Goal: Information Seeking & Learning: Learn about a topic

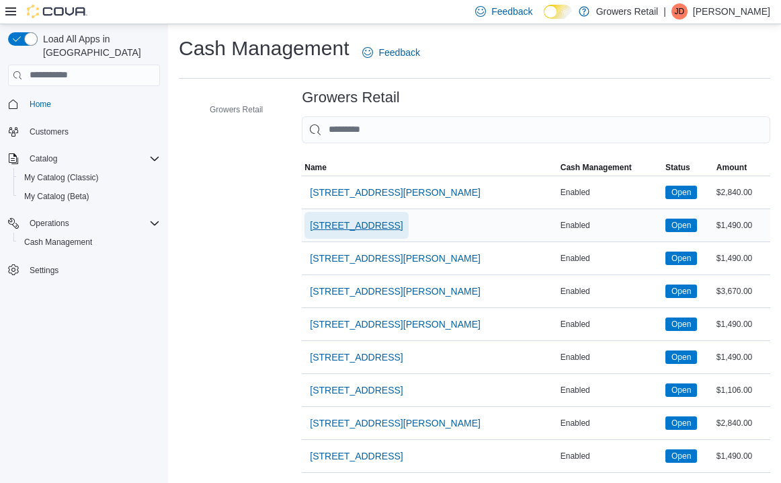
click at [364, 227] on span "[STREET_ADDRESS]" at bounding box center [356, 225] width 93 height 13
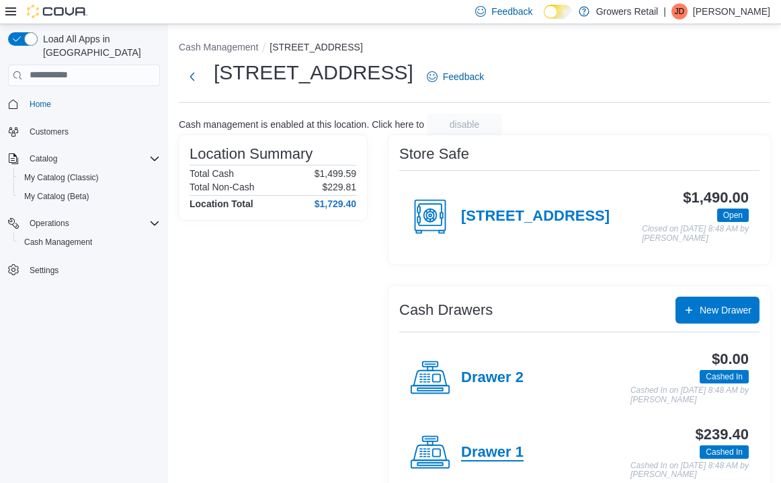
click at [475, 459] on h4 "Drawer 1" at bounding box center [492, 452] width 63 height 17
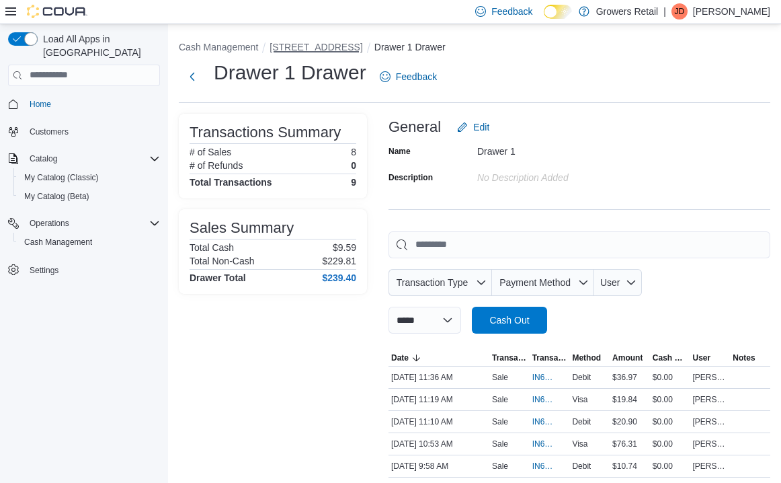
click at [306, 50] on button "[STREET_ADDRESS]" at bounding box center [316, 47] width 93 height 11
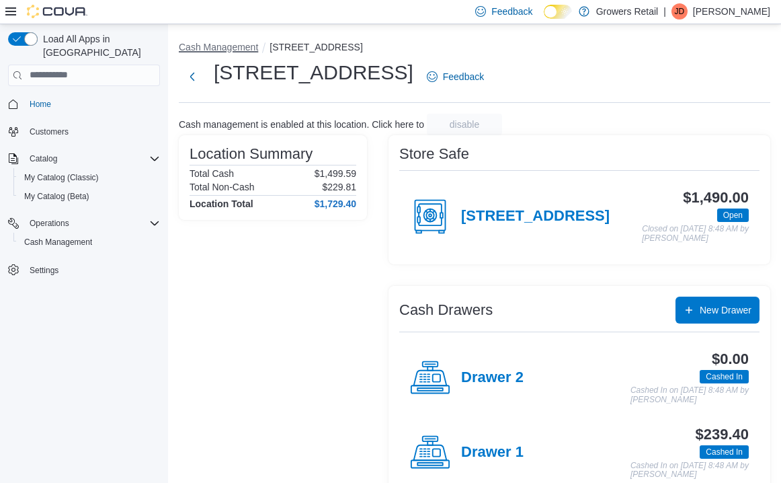
click at [215, 47] on button "Cash Management" at bounding box center [218, 47] width 79 height 11
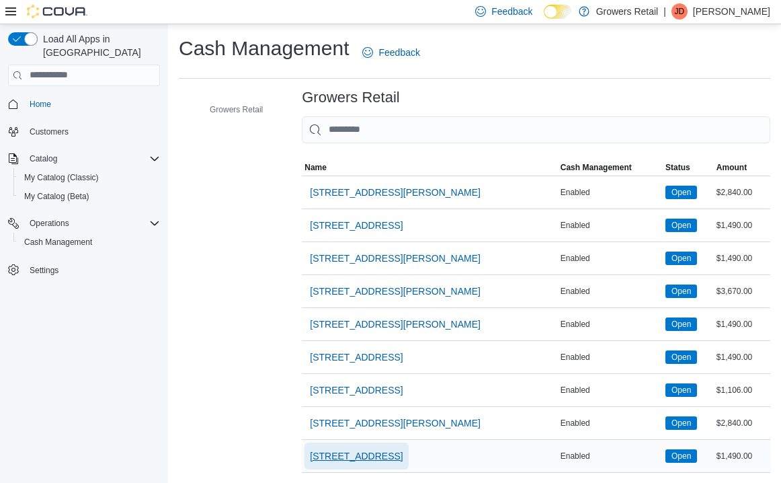
click at [358, 456] on span "[STREET_ADDRESS]" at bounding box center [356, 455] width 93 height 13
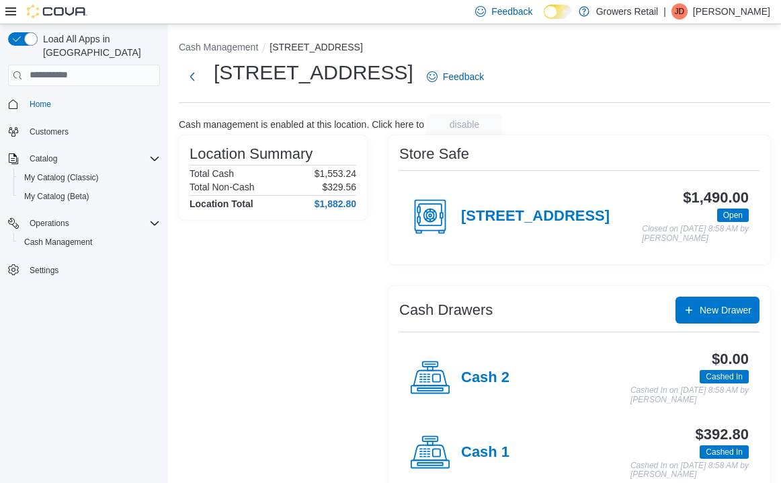
scroll to position [38, 0]
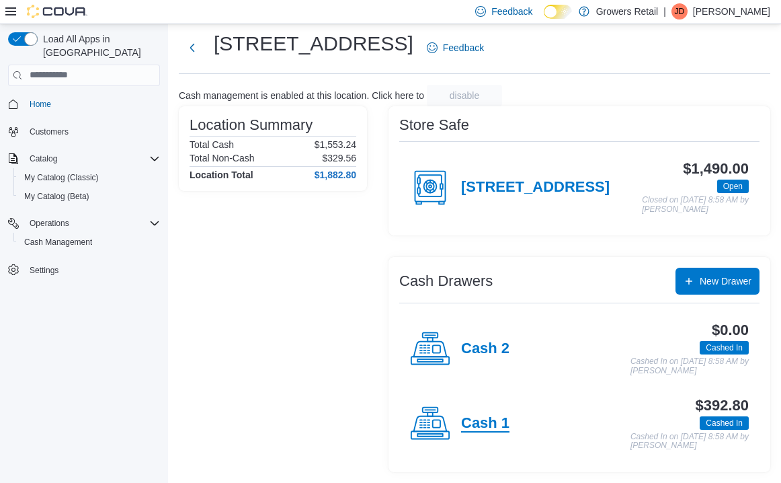
click at [483, 418] on h4 "Cash 1" at bounding box center [485, 423] width 48 height 17
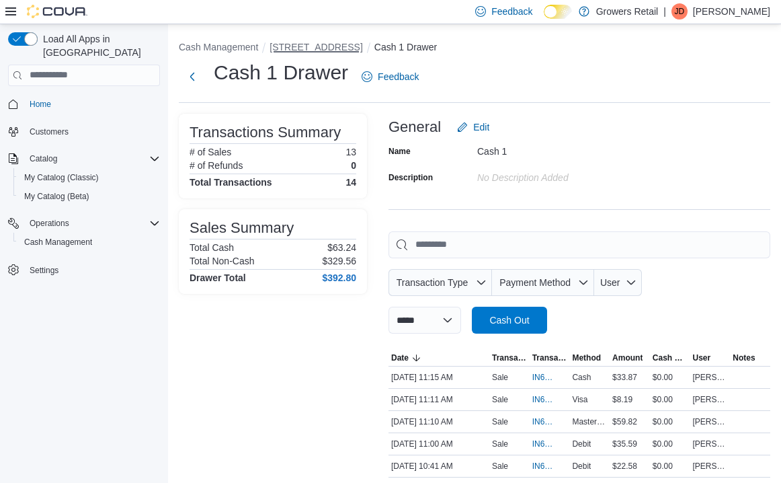
click at [313, 43] on button "[STREET_ADDRESS]" at bounding box center [316, 47] width 93 height 11
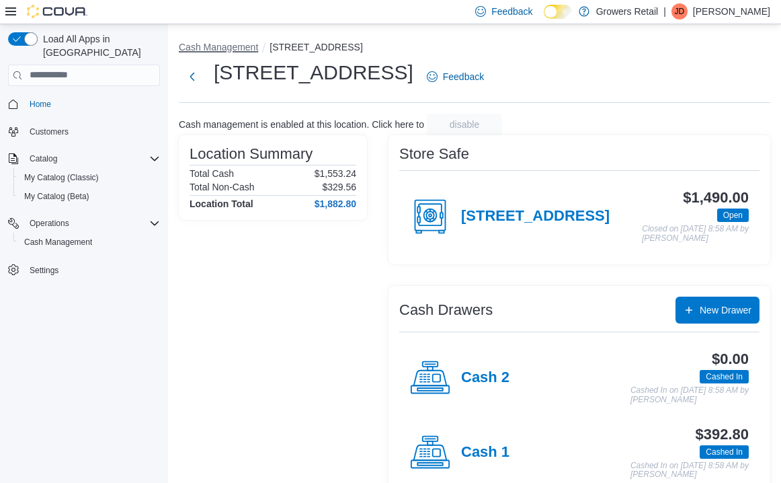
click at [241, 44] on button "Cash Management" at bounding box center [218, 47] width 79 height 11
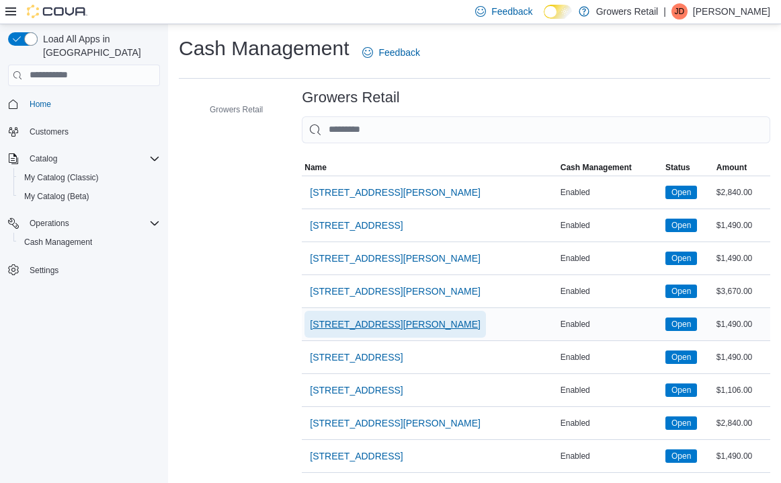
click at [391, 321] on span "[STREET_ADDRESS][PERSON_NAME]" at bounding box center [395, 323] width 171 height 13
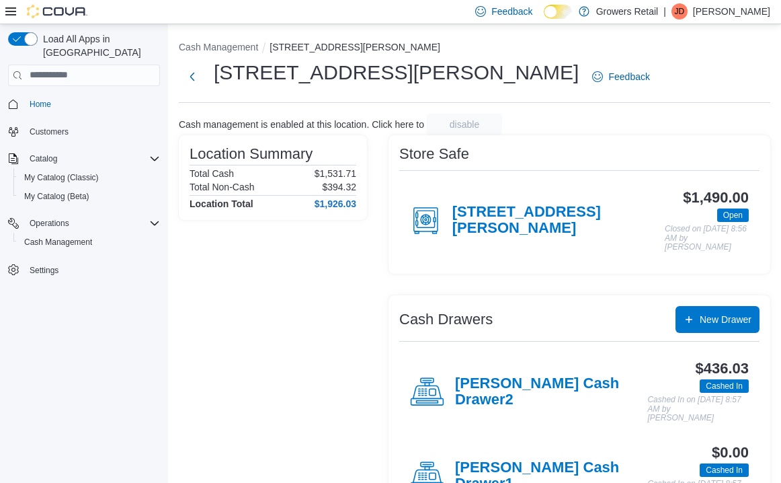
scroll to position [56, 0]
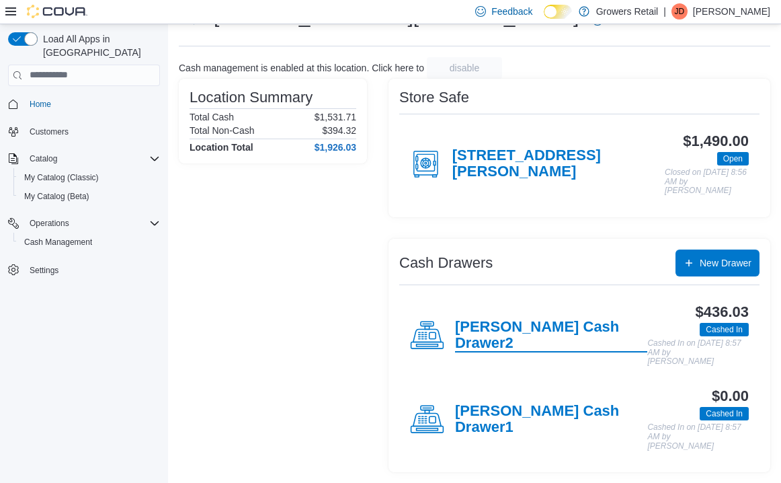
click at [517, 321] on h4 "[PERSON_NAME] Cash Drawer2" at bounding box center [551, 336] width 192 height 34
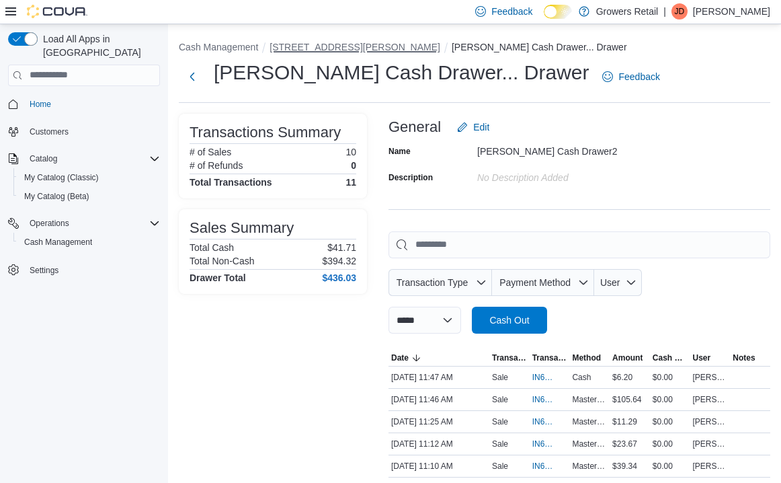
click at [346, 48] on button "[STREET_ADDRESS][PERSON_NAME]" at bounding box center [355, 47] width 171 height 11
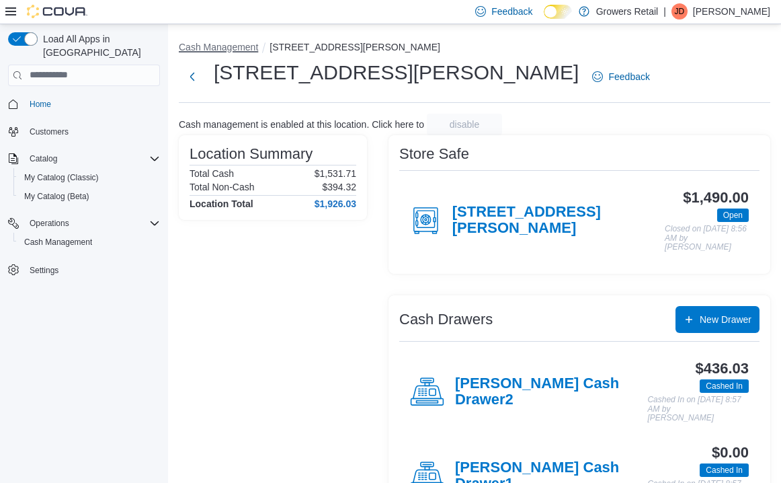
click at [235, 45] on button "Cash Management" at bounding box center [218, 47] width 79 height 11
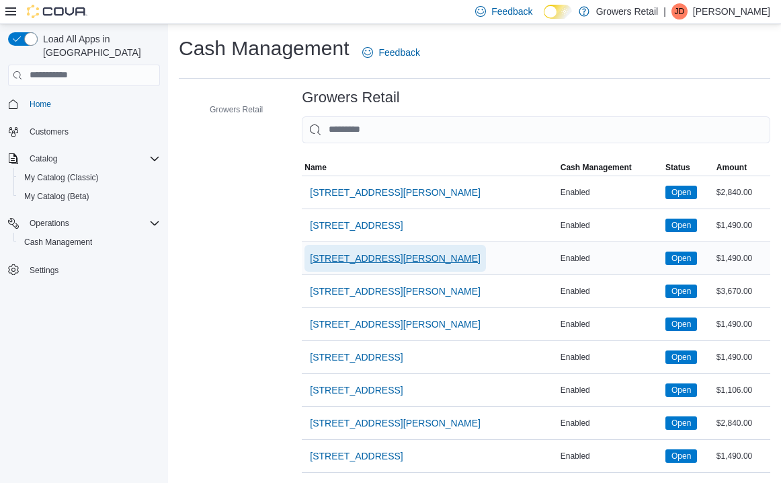
click at [380, 254] on span "[STREET_ADDRESS][PERSON_NAME]" at bounding box center [395, 258] width 171 height 13
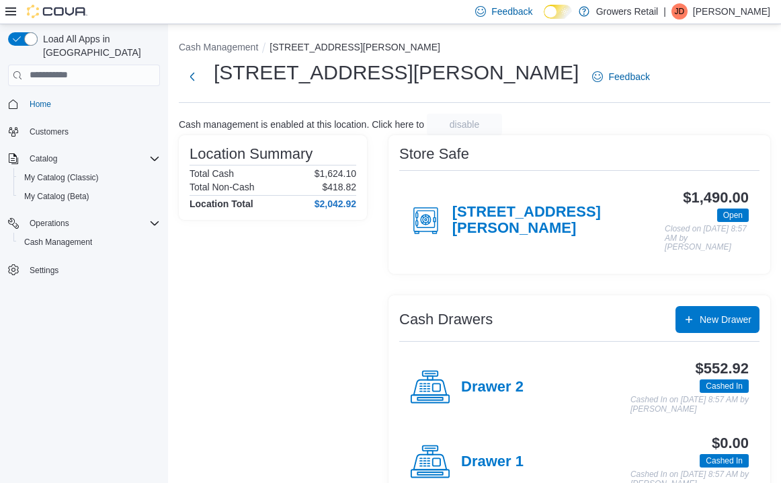
click at [512, 375] on div "Drawer 2" at bounding box center [467, 387] width 114 height 40
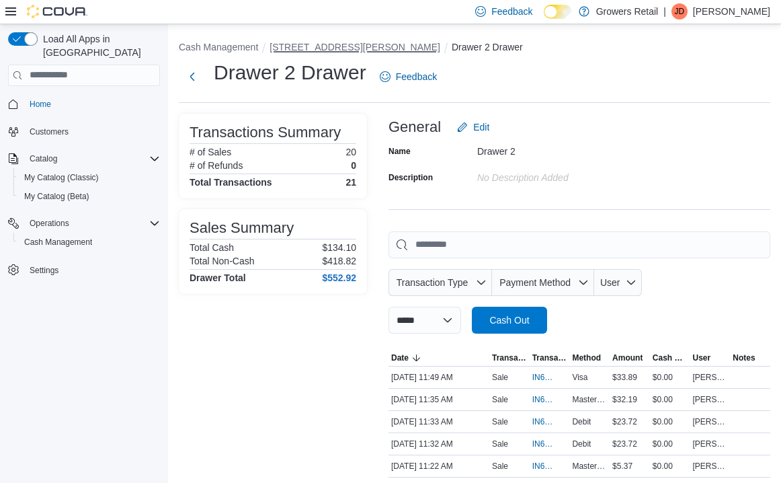
click at [340, 45] on button "[STREET_ADDRESS][PERSON_NAME]" at bounding box center [355, 47] width 171 height 11
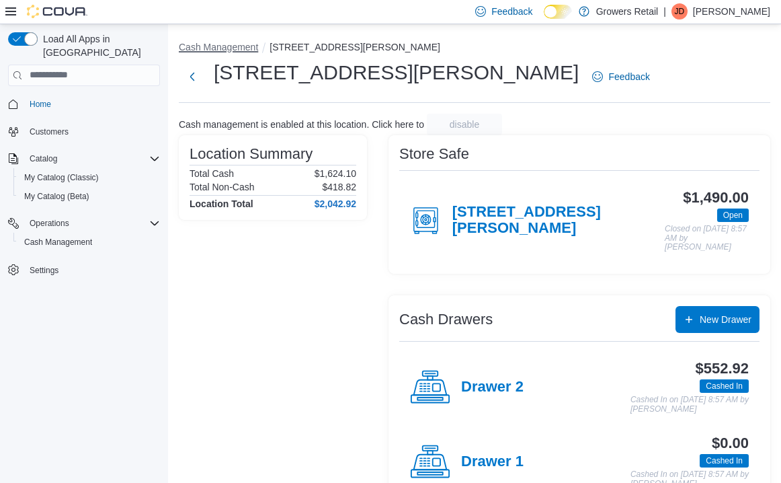
click at [240, 44] on button "Cash Management" at bounding box center [218, 47] width 79 height 11
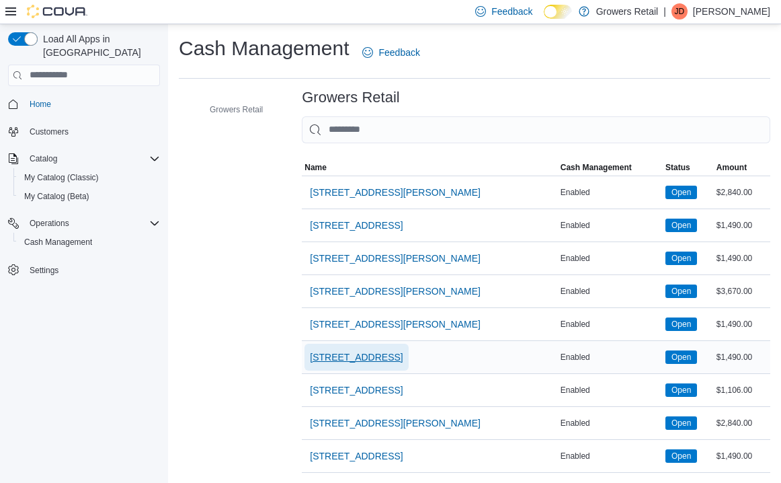
click at [374, 352] on span "[STREET_ADDRESS]" at bounding box center [356, 356] width 93 height 13
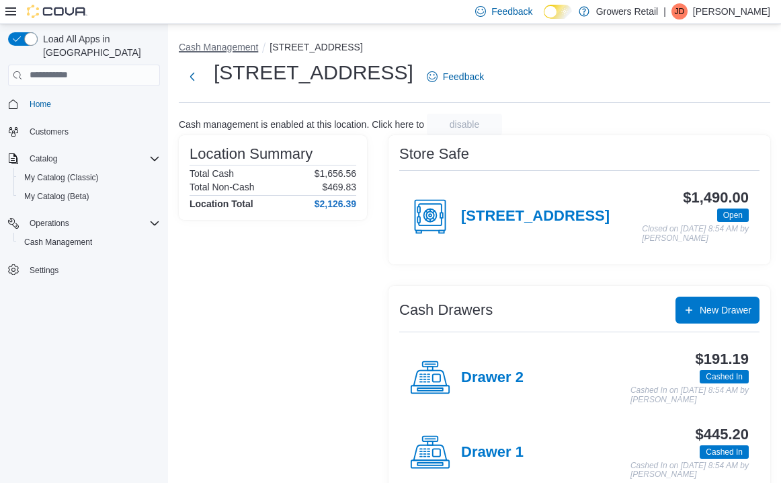
click at [249, 49] on button "Cash Management" at bounding box center [218, 47] width 79 height 11
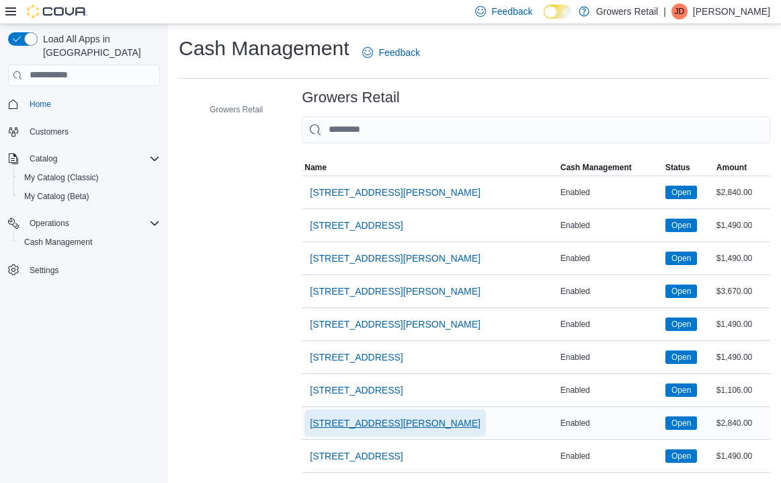
click at [356, 419] on span "[STREET_ADDRESS][PERSON_NAME]" at bounding box center [395, 422] width 171 height 13
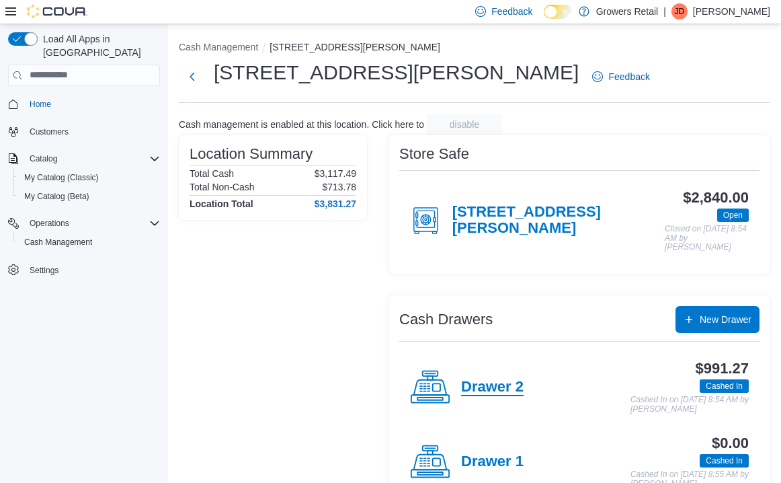
click at [502, 379] on h4 "Drawer 2" at bounding box center [492, 387] width 63 height 17
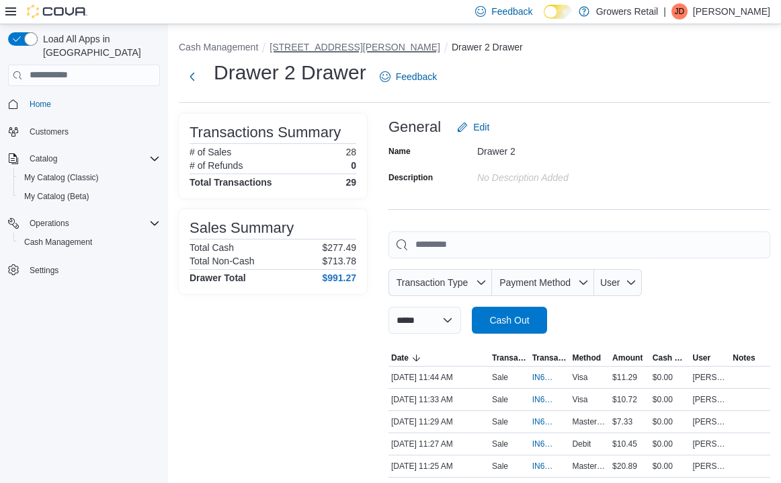
click at [319, 45] on button "[STREET_ADDRESS][PERSON_NAME]" at bounding box center [355, 47] width 171 height 11
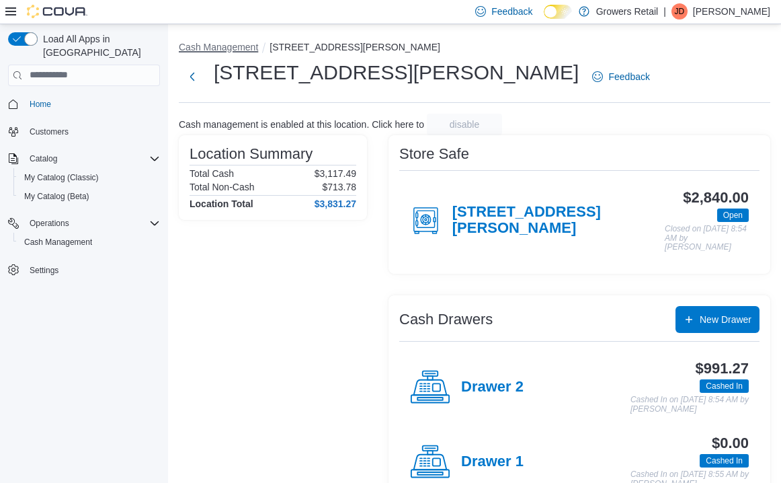
click at [233, 42] on button "Cash Management" at bounding box center [218, 47] width 79 height 11
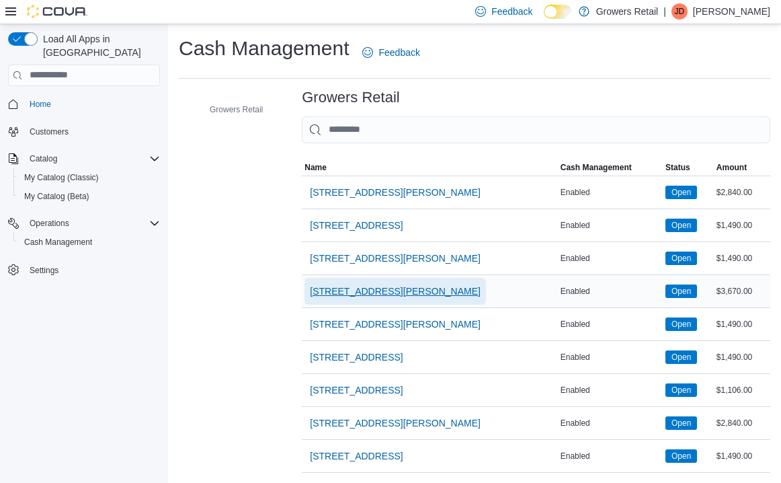
click at [336, 281] on span "[STREET_ADDRESS][PERSON_NAME]" at bounding box center [395, 291] width 171 height 27
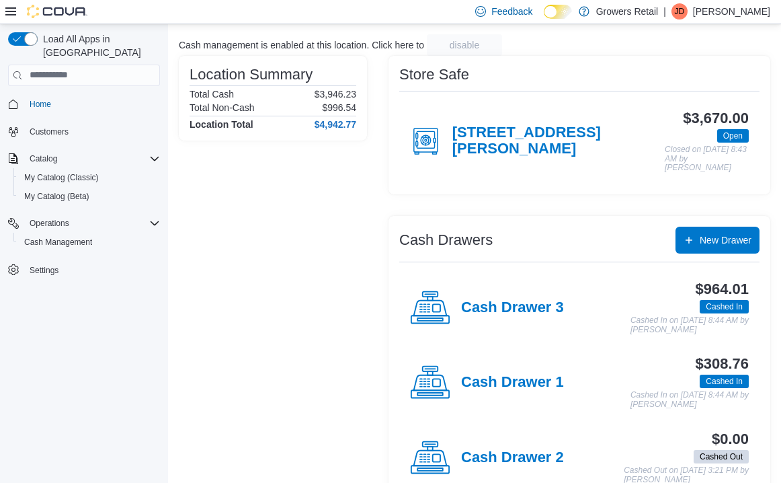
scroll to position [81, 0]
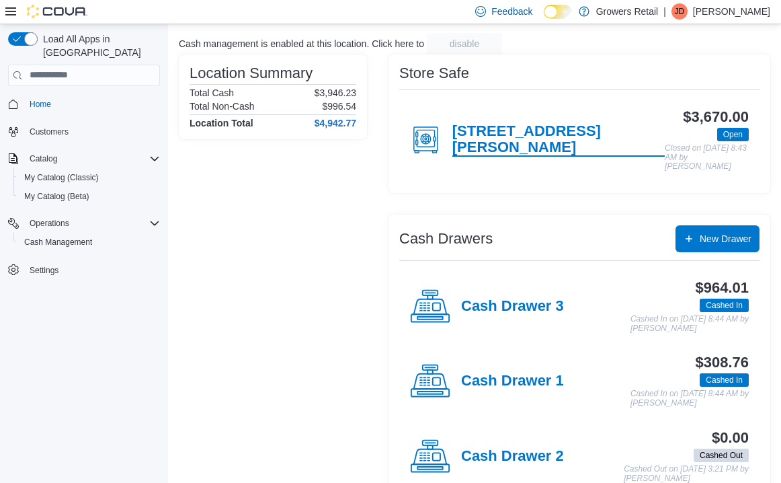
click at [495, 134] on h4 "[STREET_ADDRESS][PERSON_NAME]" at bounding box center [559, 140] width 213 height 34
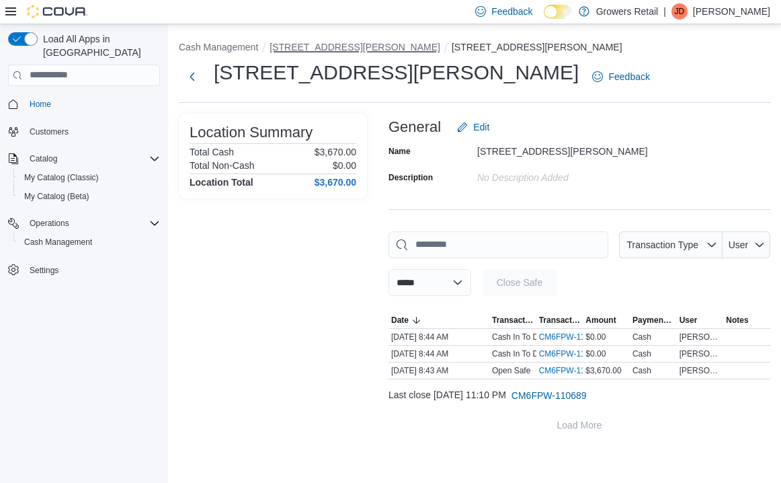
click at [326, 42] on button "[STREET_ADDRESS][PERSON_NAME]" at bounding box center [355, 47] width 171 height 11
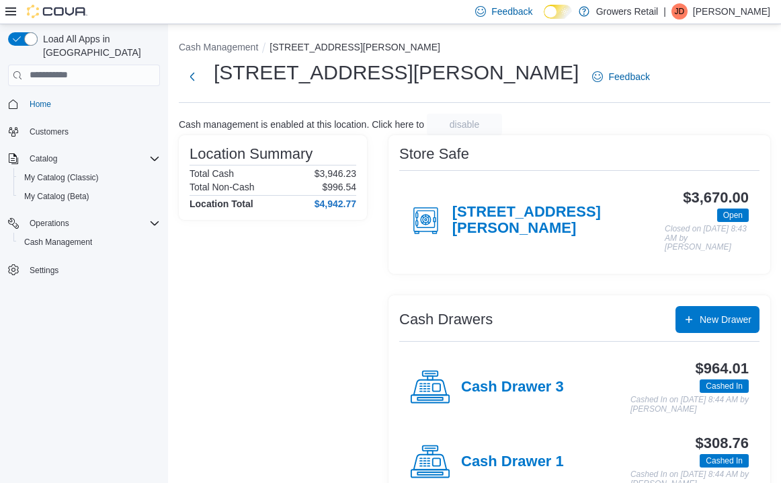
scroll to position [104, 0]
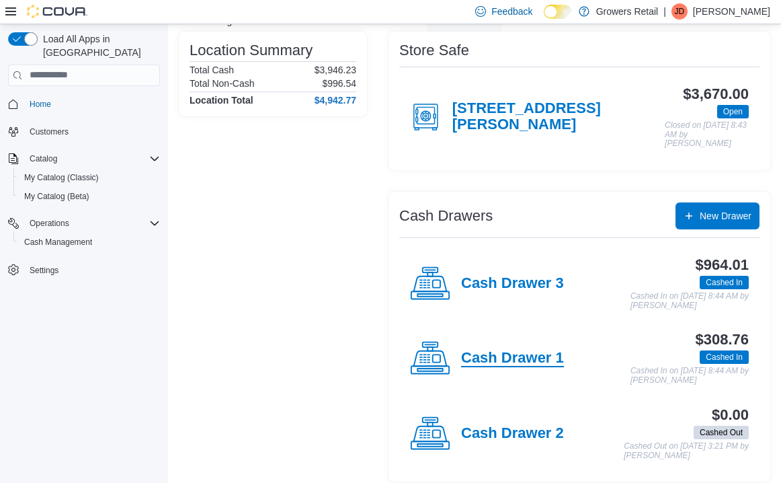
click at [508, 352] on h4 "Cash Drawer 1" at bounding box center [512, 358] width 103 height 17
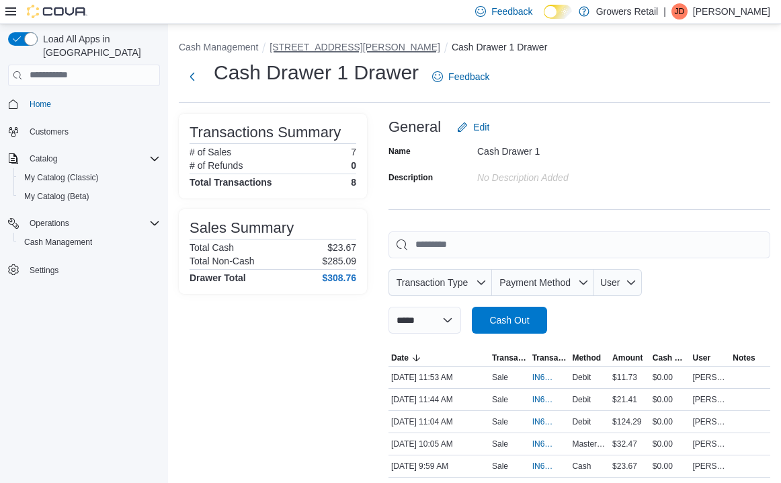
click at [315, 50] on button "[STREET_ADDRESS][PERSON_NAME]" at bounding box center [355, 47] width 171 height 11
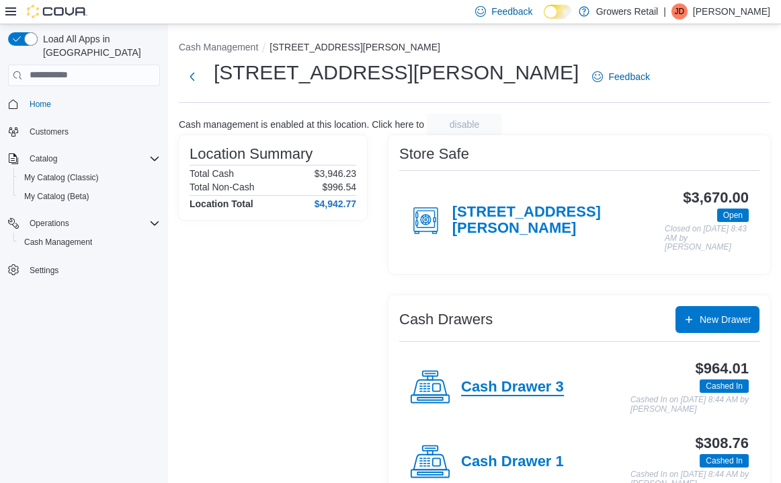
click at [536, 379] on h4 "Cash Drawer 3" at bounding box center [512, 387] width 103 height 17
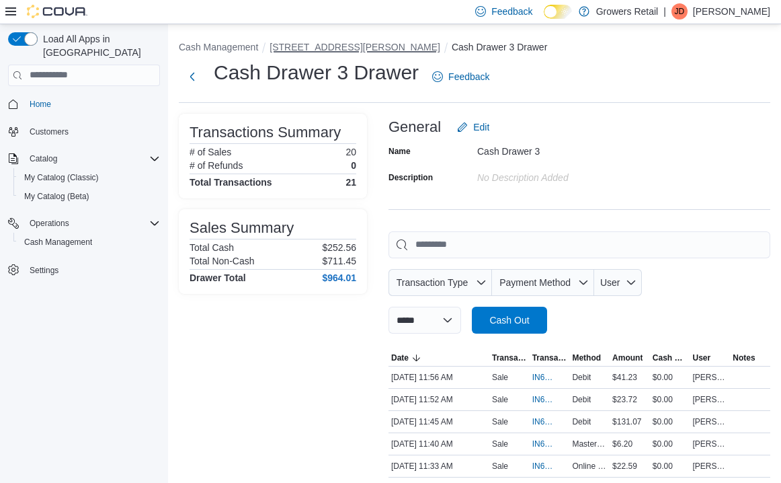
click at [330, 48] on button "[STREET_ADDRESS][PERSON_NAME]" at bounding box center [355, 47] width 171 height 11
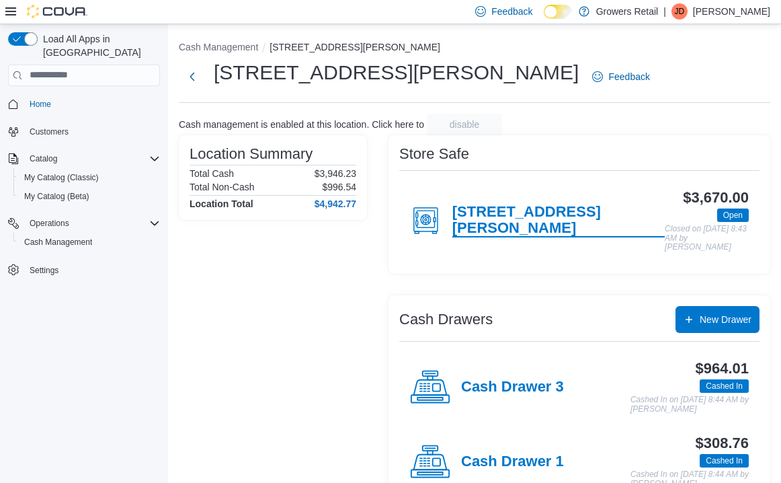
click at [519, 221] on h4 "[STREET_ADDRESS][PERSON_NAME]" at bounding box center [559, 221] width 213 height 34
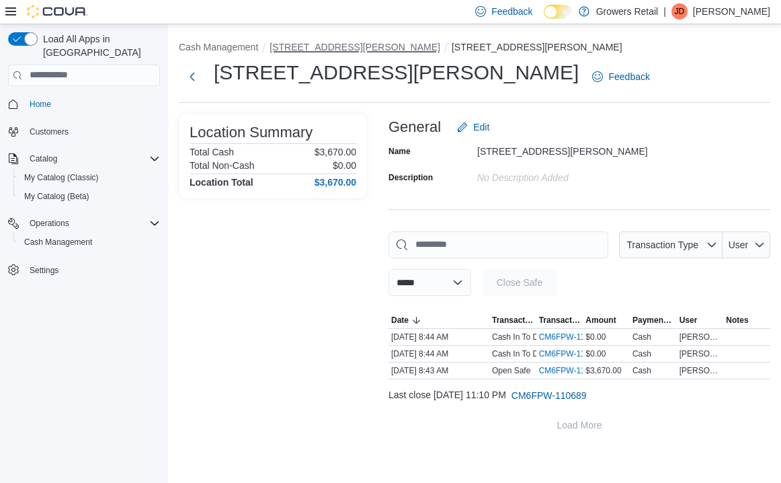
click at [295, 42] on button "[STREET_ADDRESS][PERSON_NAME]" at bounding box center [355, 47] width 171 height 11
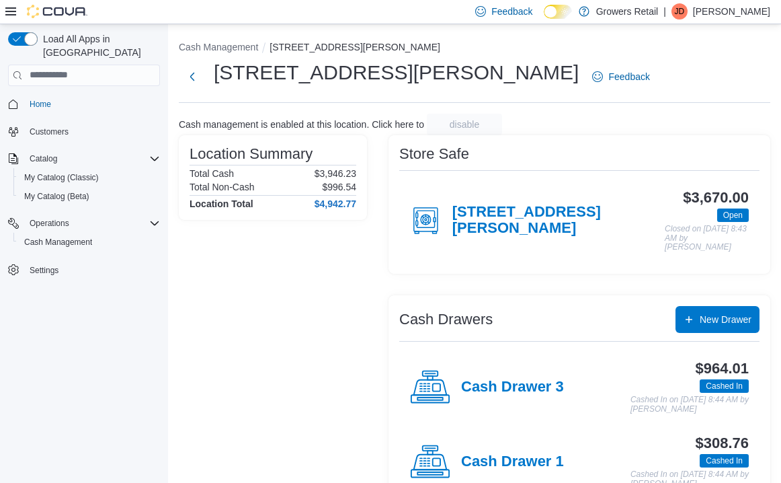
click at [235, 33] on div "Cash Management [STREET_ADDRESS][PERSON_NAME][PERSON_NAME] Feedback Cash manage…" at bounding box center [474, 310] width 613 height 572
click at [235, 42] on button "Cash Management" at bounding box center [218, 47] width 79 height 11
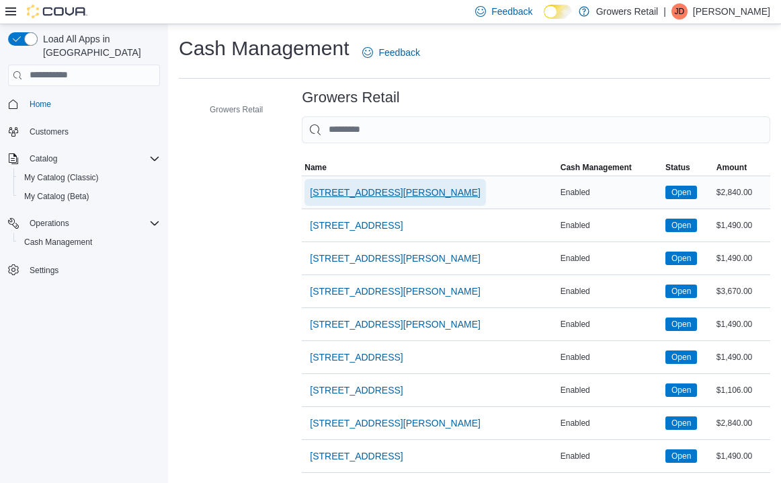
click at [373, 188] on span "[STREET_ADDRESS][PERSON_NAME]" at bounding box center [395, 192] width 171 height 13
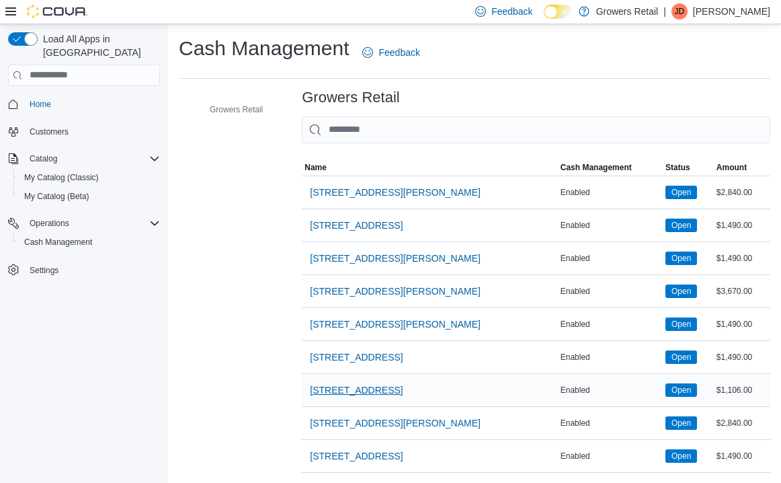
click at [369, 389] on span "[STREET_ADDRESS]" at bounding box center [356, 389] width 93 height 13
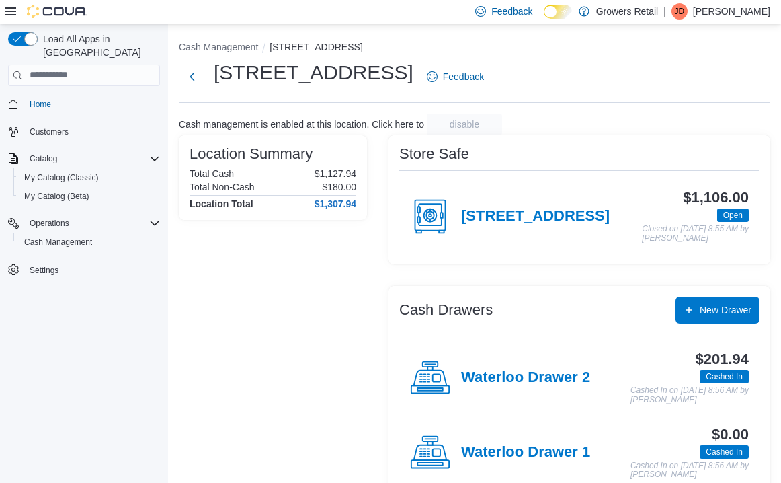
scroll to position [56, 0]
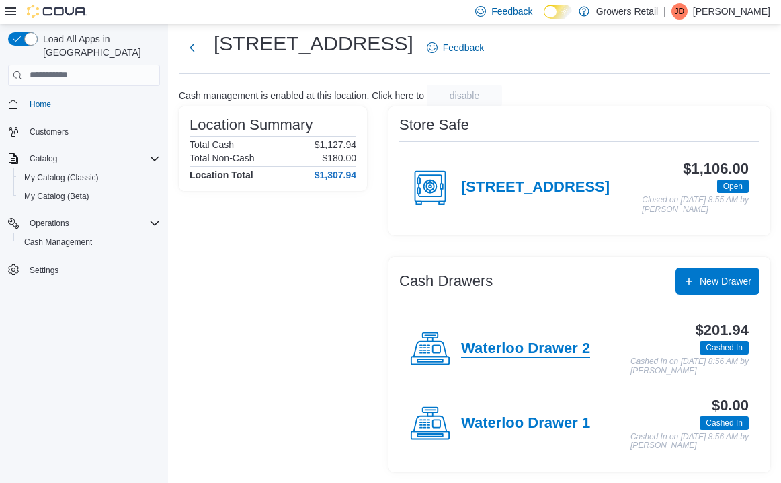
click at [498, 340] on h4 "Waterloo Drawer 2" at bounding box center [525, 348] width 129 height 17
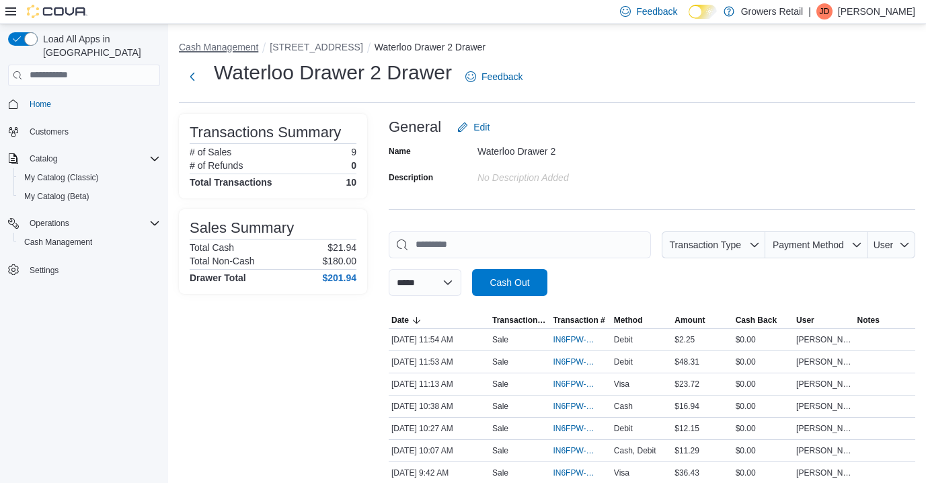
click at [244, 46] on button "Cash Management" at bounding box center [218, 47] width 79 height 11
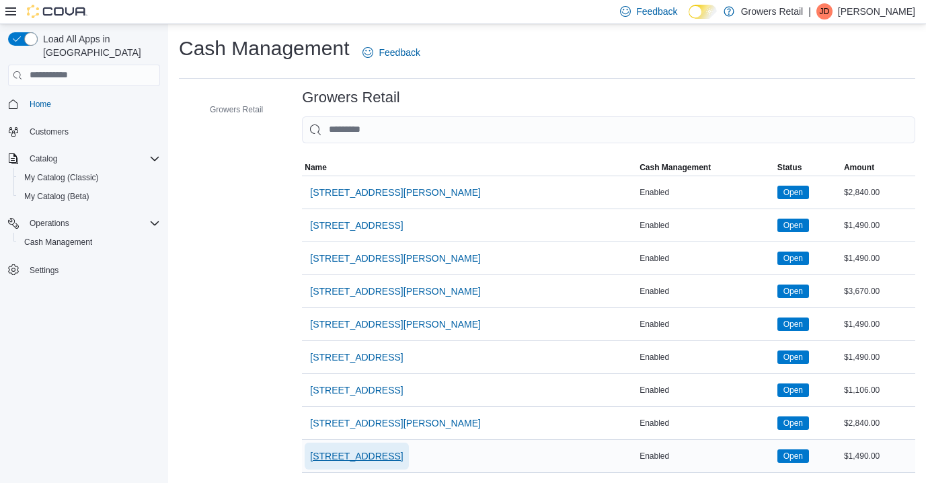
click at [348, 455] on span "[STREET_ADDRESS]" at bounding box center [356, 455] width 93 height 13
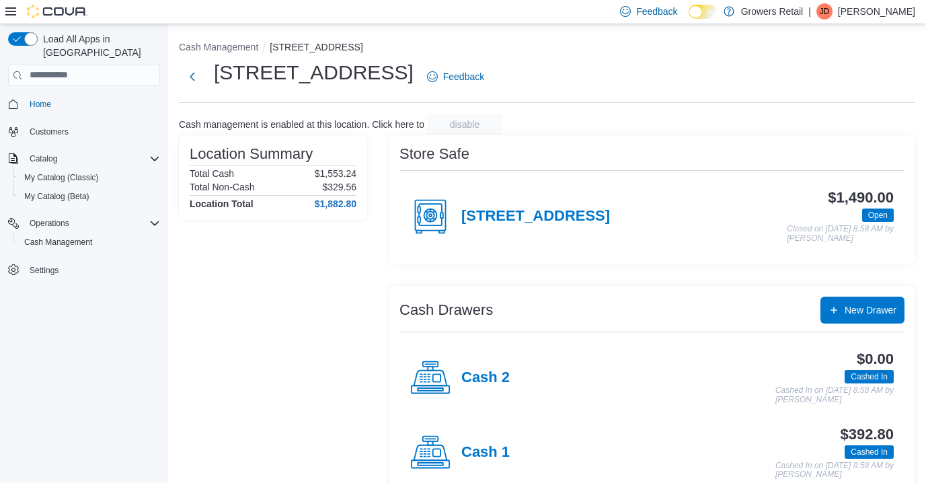
scroll to position [29, 0]
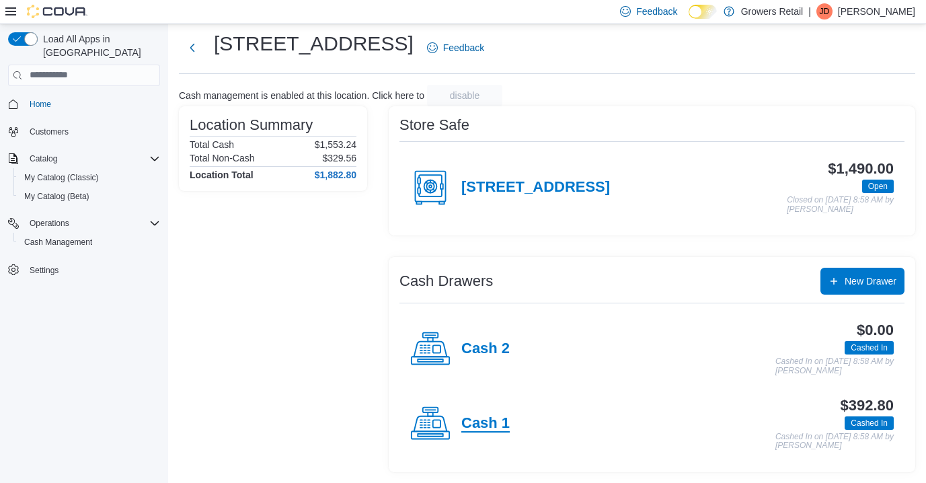
click at [479, 422] on h4 "Cash 1" at bounding box center [485, 423] width 48 height 17
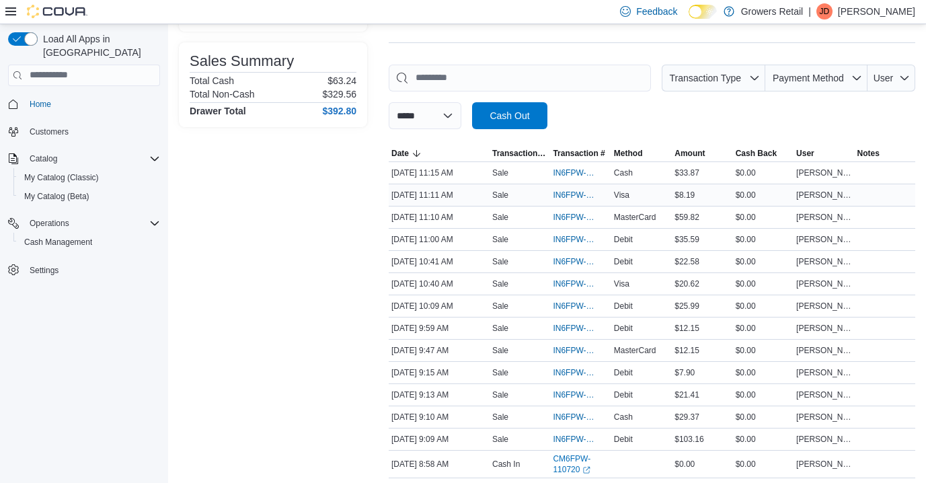
scroll to position [147, 0]
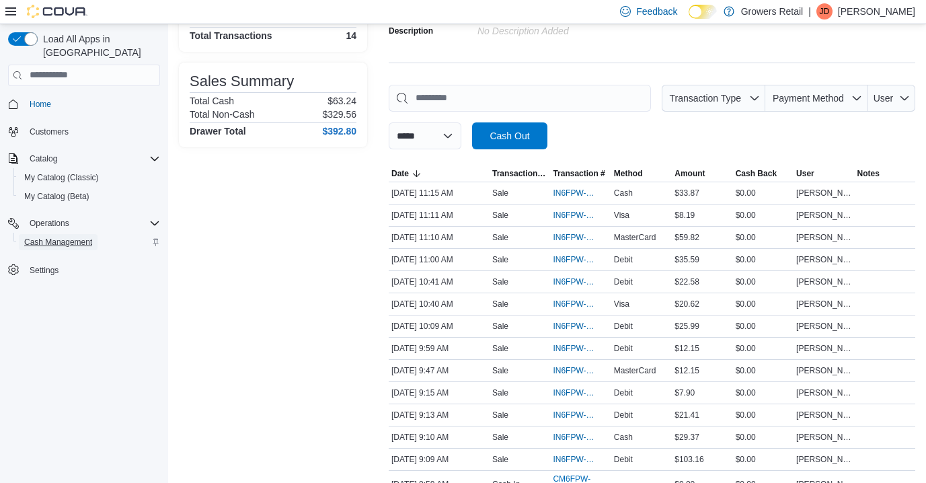
click at [81, 237] on span "Cash Management" at bounding box center [58, 242] width 68 height 11
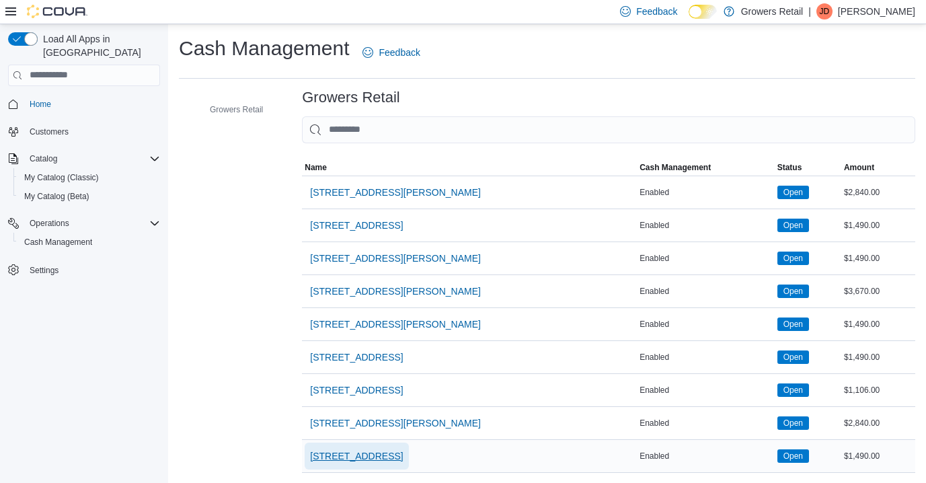
click at [395, 456] on span "[STREET_ADDRESS]" at bounding box center [356, 455] width 93 height 13
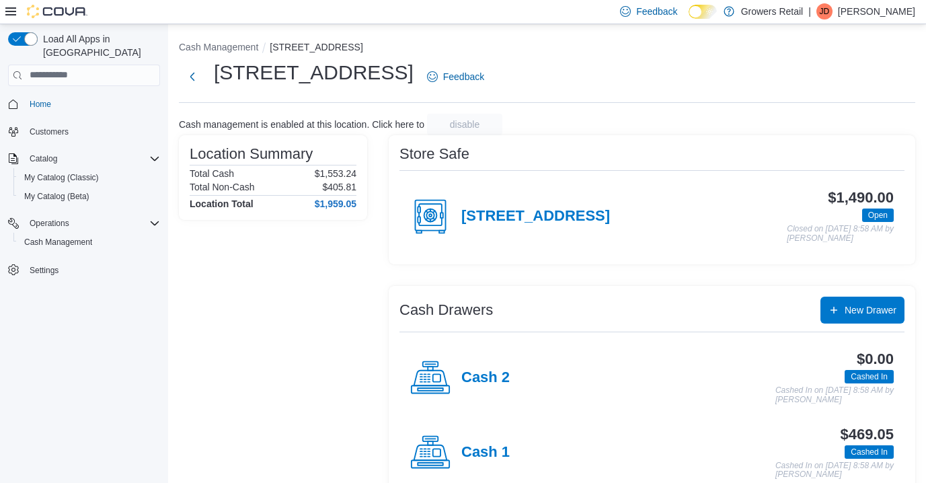
scroll to position [29, 0]
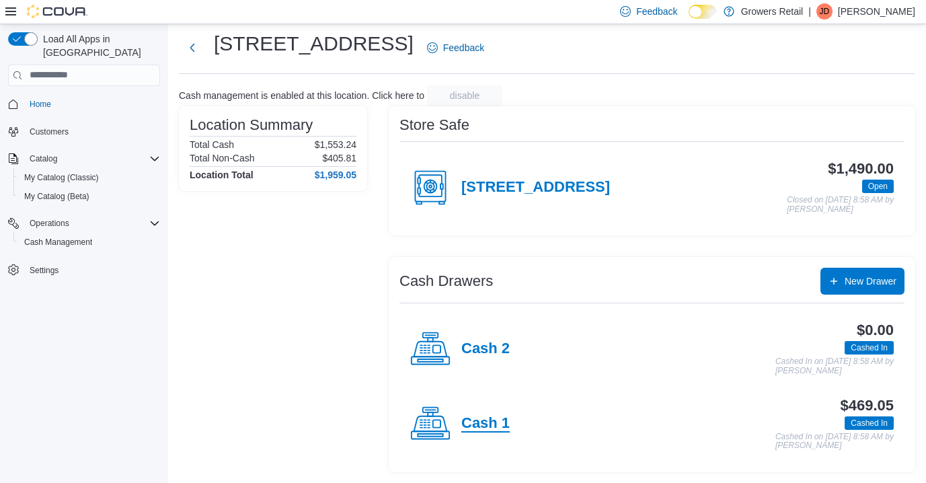
click at [466, 419] on h4 "Cash 1" at bounding box center [485, 423] width 48 height 17
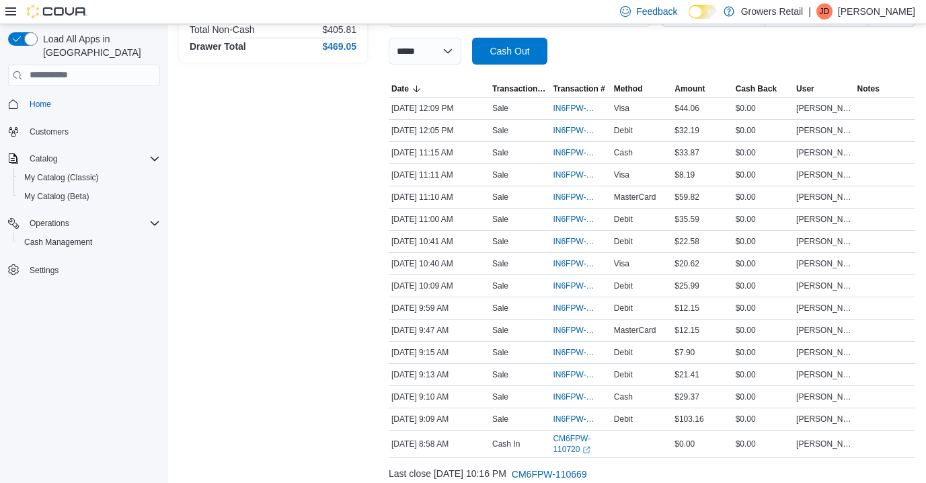
scroll to position [232, 0]
click at [685, 87] on span "Amount" at bounding box center [690, 88] width 30 height 11
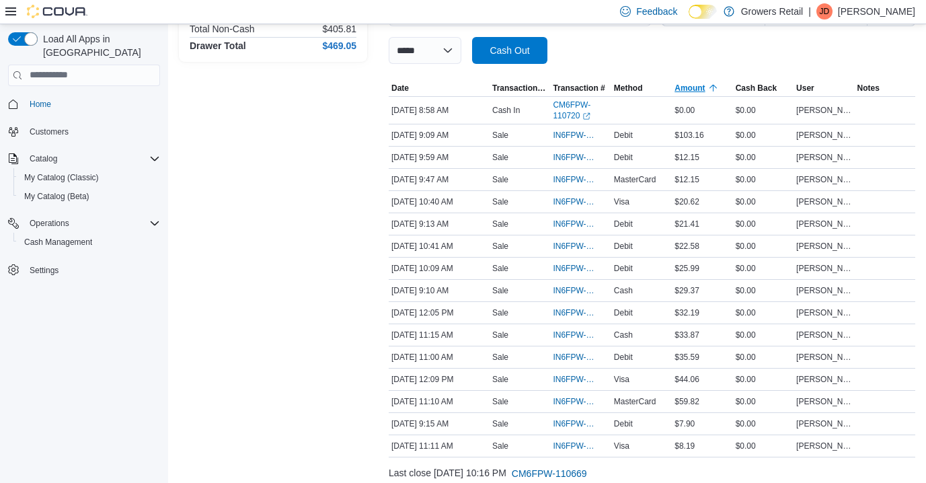
click at [685, 87] on span "Amount" at bounding box center [690, 88] width 30 height 11
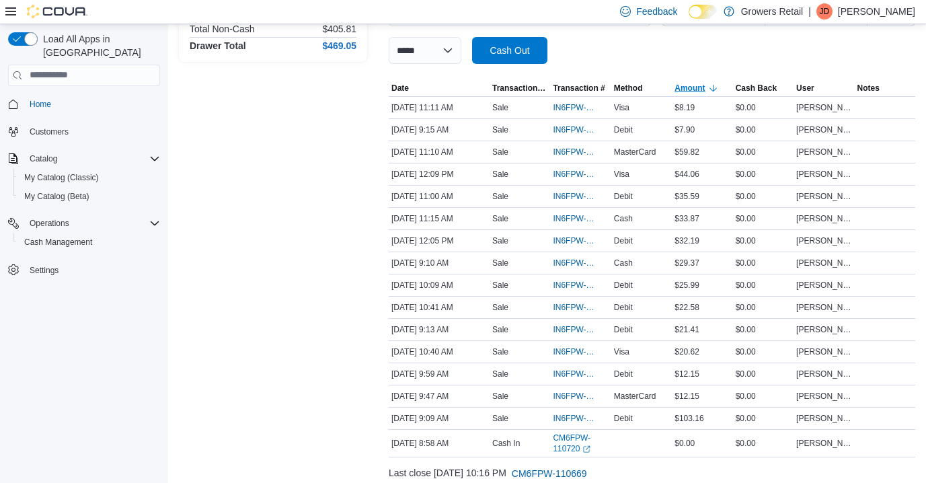
click at [685, 87] on span "Amount" at bounding box center [690, 88] width 30 height 11
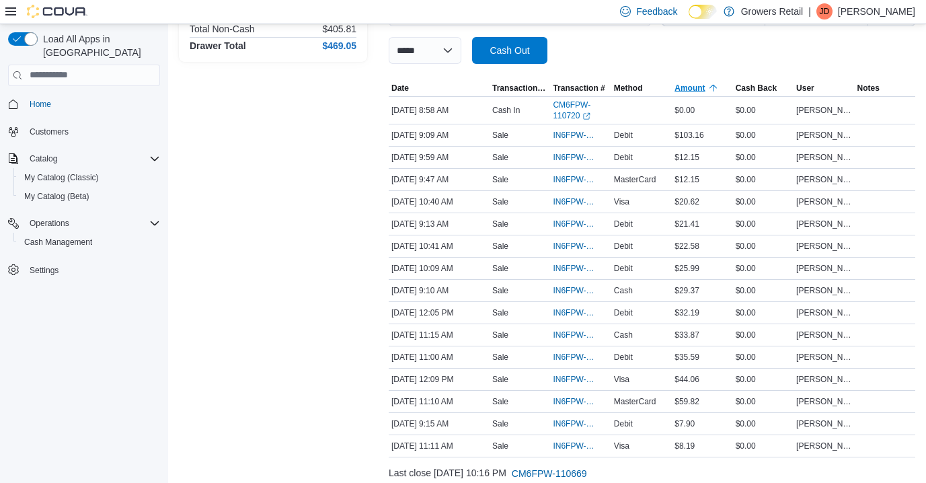
click at [685, 87] on span "Amount" at bounding box center [690, 88] width 30 height 11
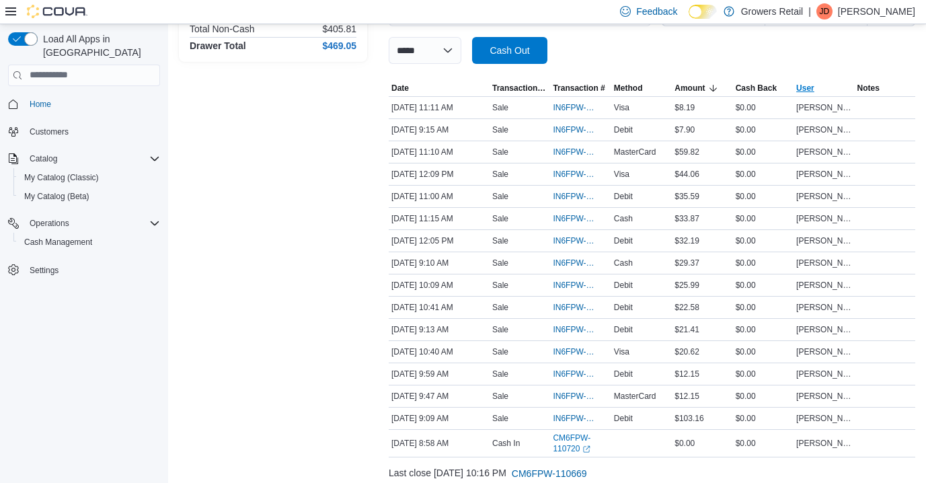
click at [781, 88] on span "User" at bounding box center [824, 88] width 61 height 16
click at [781, 88] on icon "button" at bounding box center [822, 88] width 11 height 11
click at [623, 93] on span "Method" at bounding box center [628, 88] width 29 height 11
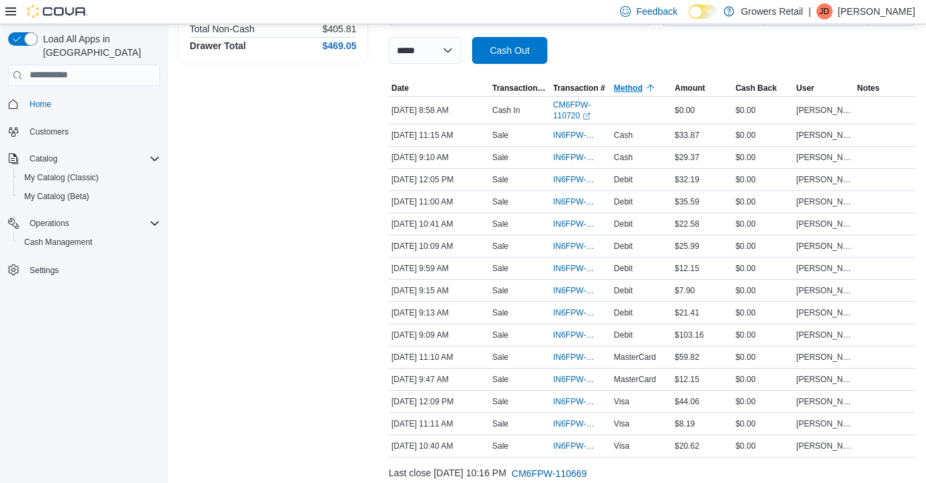
click at [623, 93] on span "Method" at bounding box center [628, 88] width 29 height 11
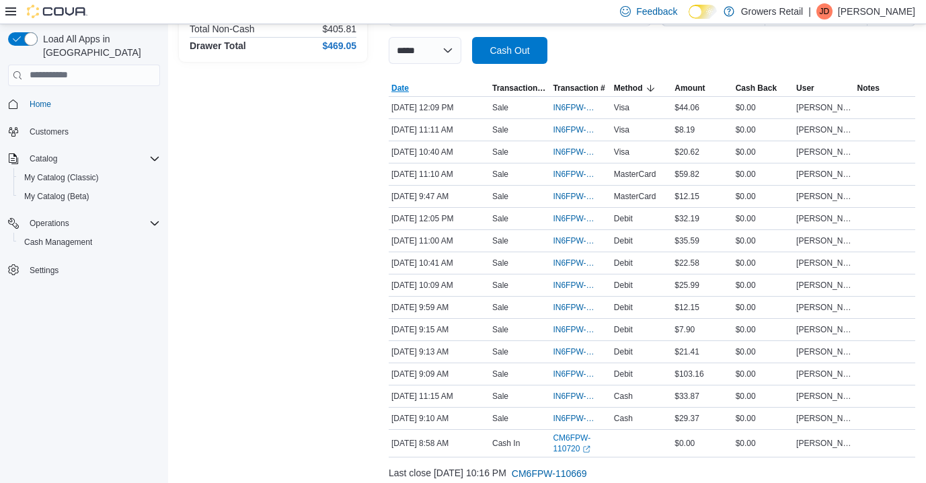
click at [399, 91] on span "Date" at bounding box center [399, 88] width 17 height 11
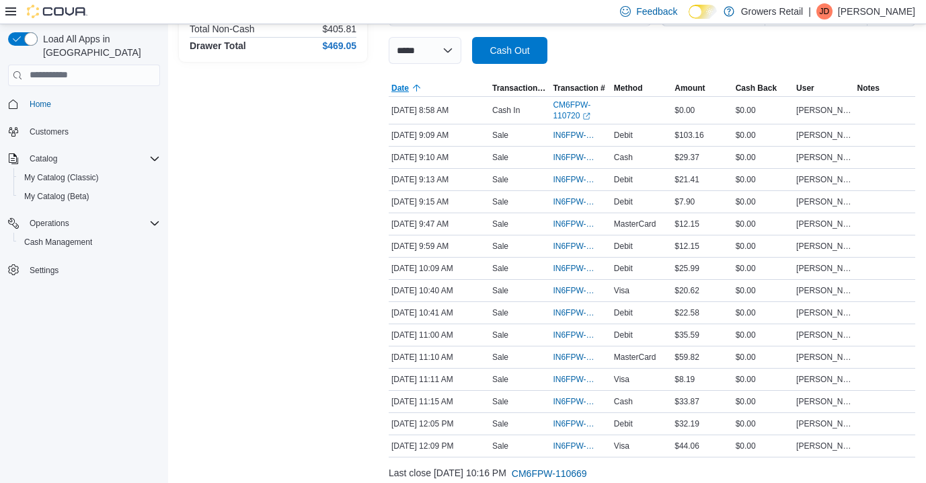
click at [399, 91] on span "Date" at bounding box center [399, 88] width 17 height 11
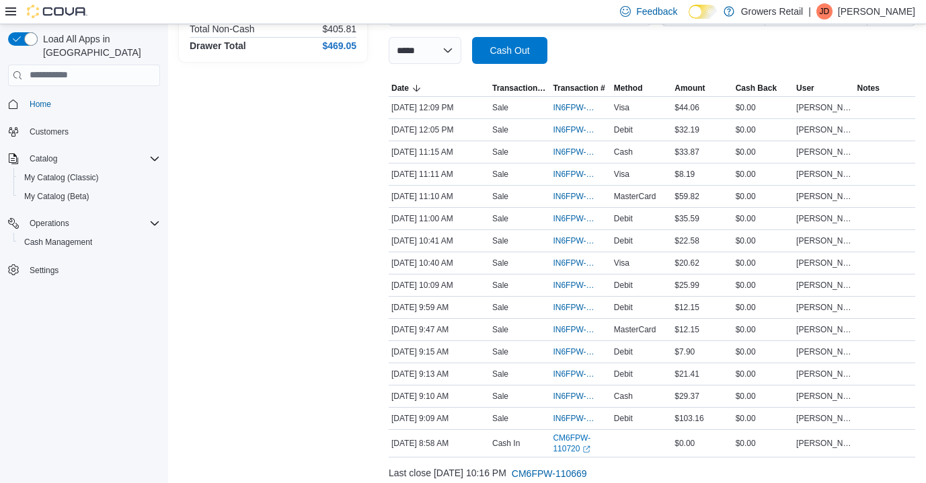
click at [329, 290] on div "Transactions Summary # of Sales 15 # of Refunds 0 Total Transactions 16 Sales S…" at bounding box center [273, 199] width 188 height 635
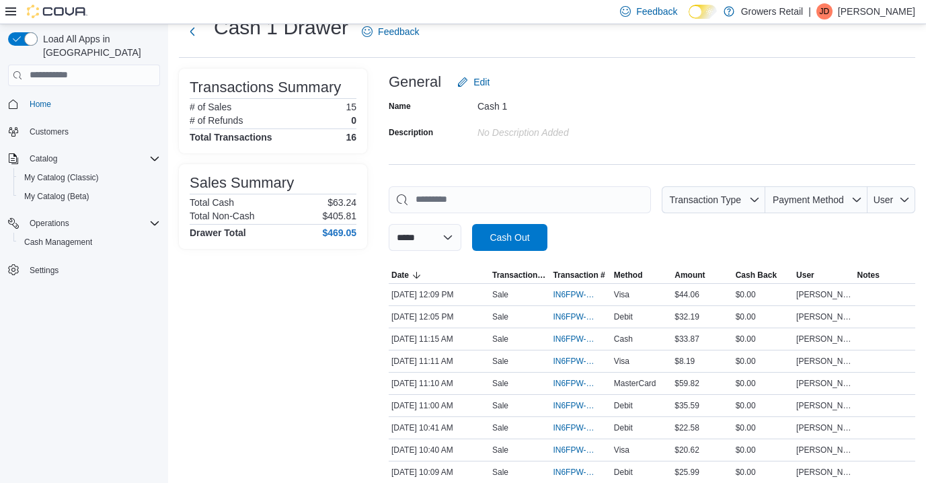
scroll to position [0, 0]
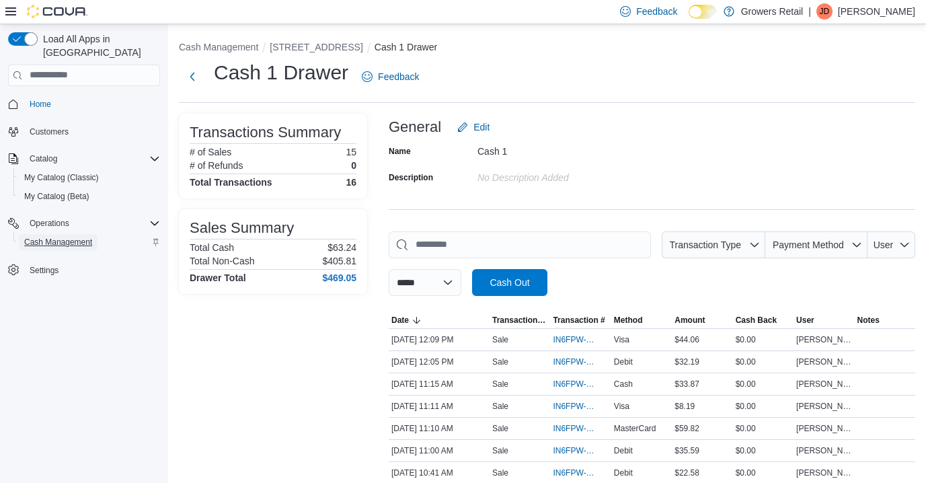
click at [68, 237] on span "Cash Management" at bounding box center [58, 242] width 68 height 11
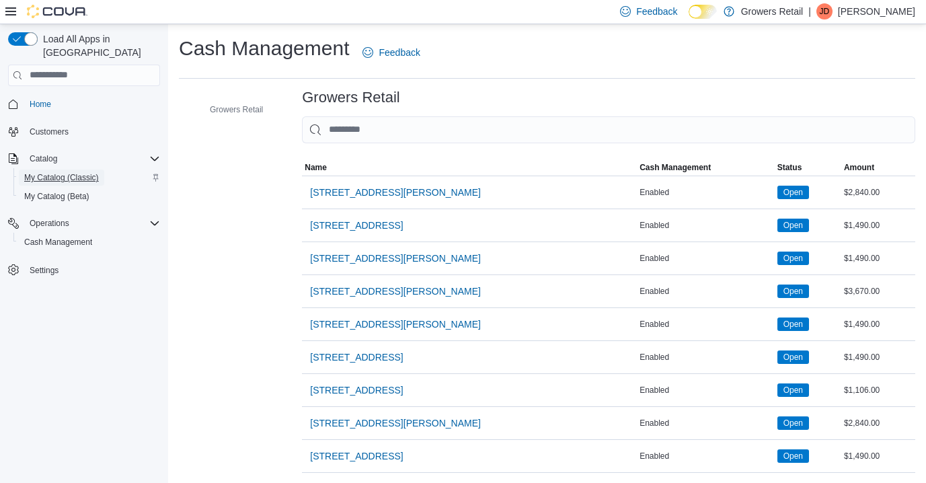
click at [79, 172] on span "My Catalog (Classic)" at bounding box center [61, 177] width 75 height 11
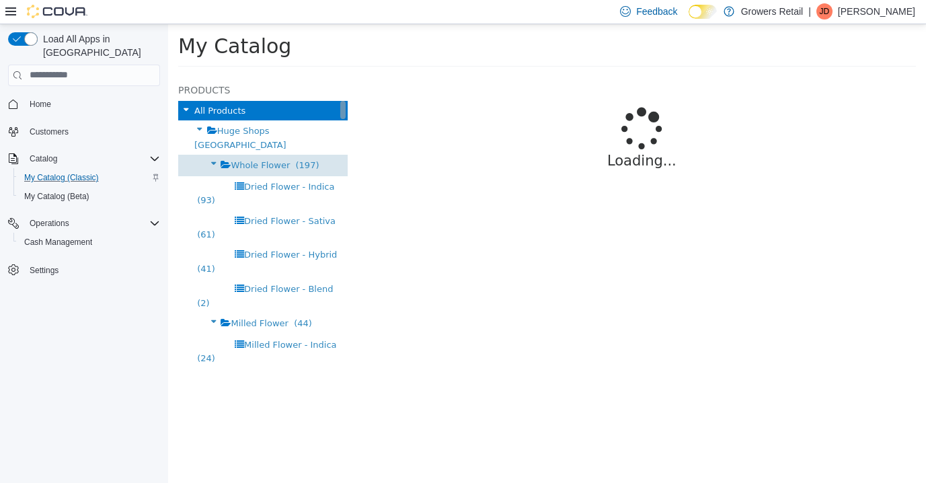
select select "**********"
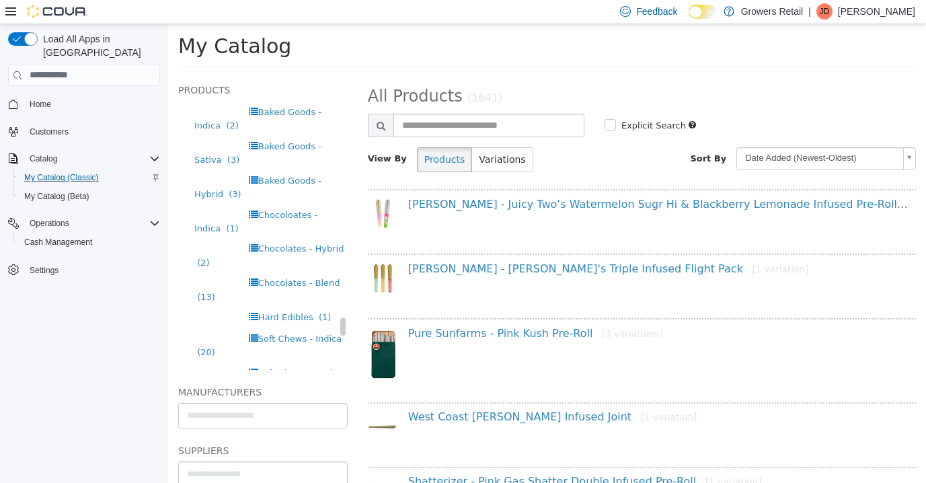
scroll to position [3689, 0]
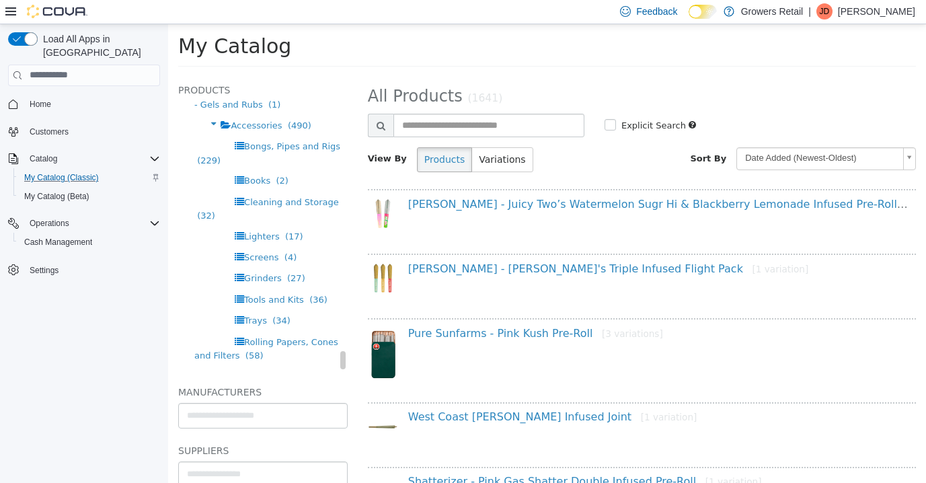
click at [280, 426] on span "Streetwear" at bounding box center [268, 431] width 48 height 10
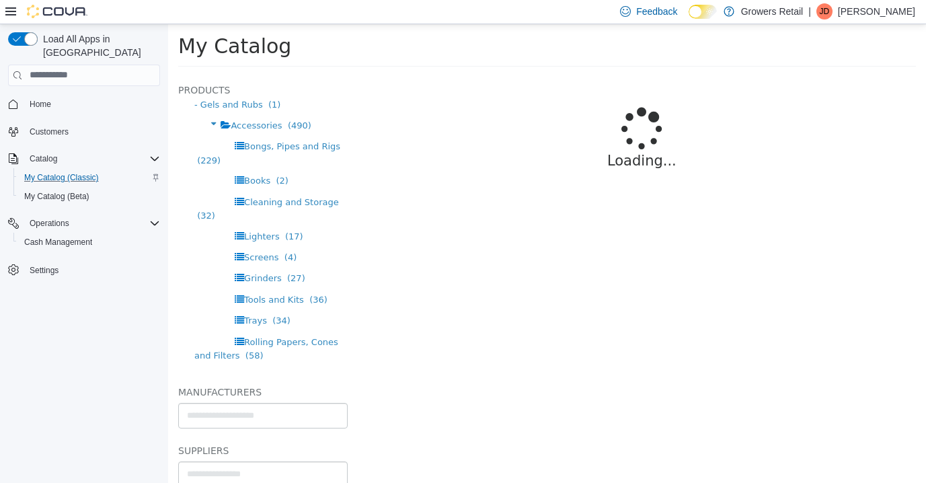
select select "**********"
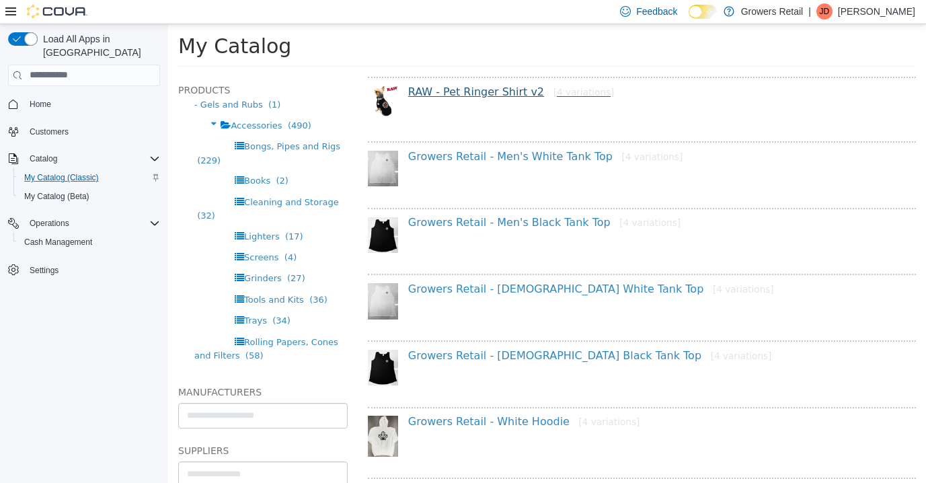
scroll to position [261, 0]
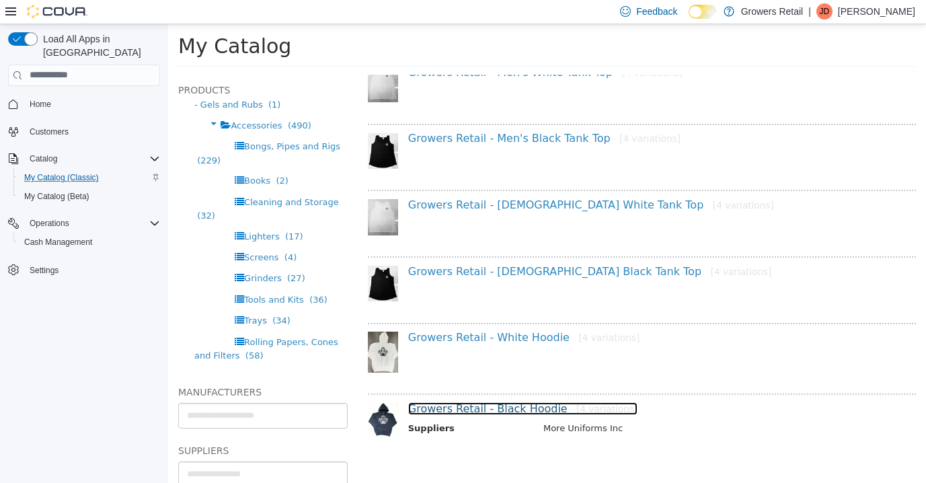
click at [483, 408] on link "Growers Retail - Black Hoodie [4 variations]" at bounding box center [522, 407] width 229 height 13
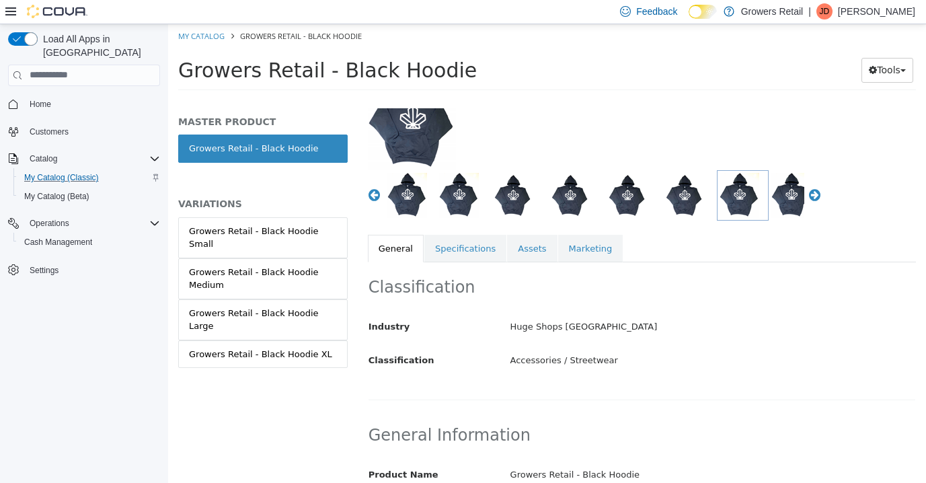
scroll to position [94, 0]
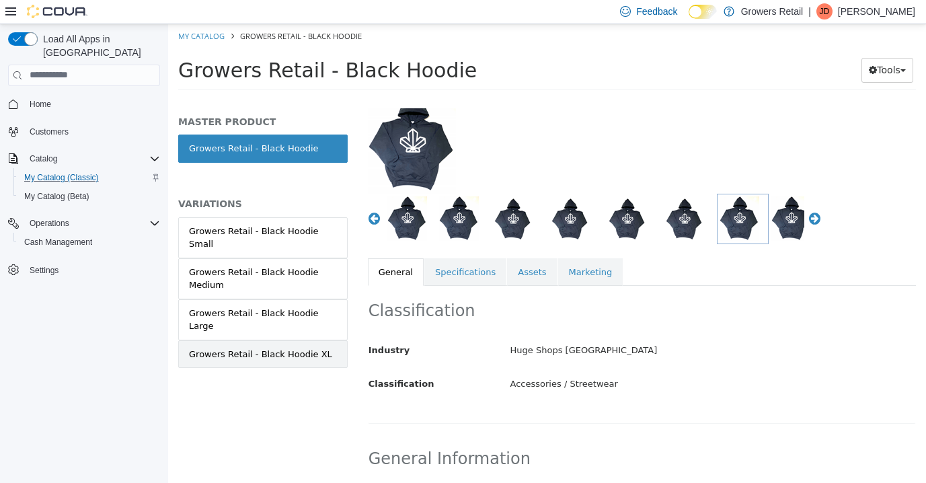
click at [286, 347] on div "Growers Retail - Black Hoodie XL" at bounding box center [260, 353] width 143 height 13
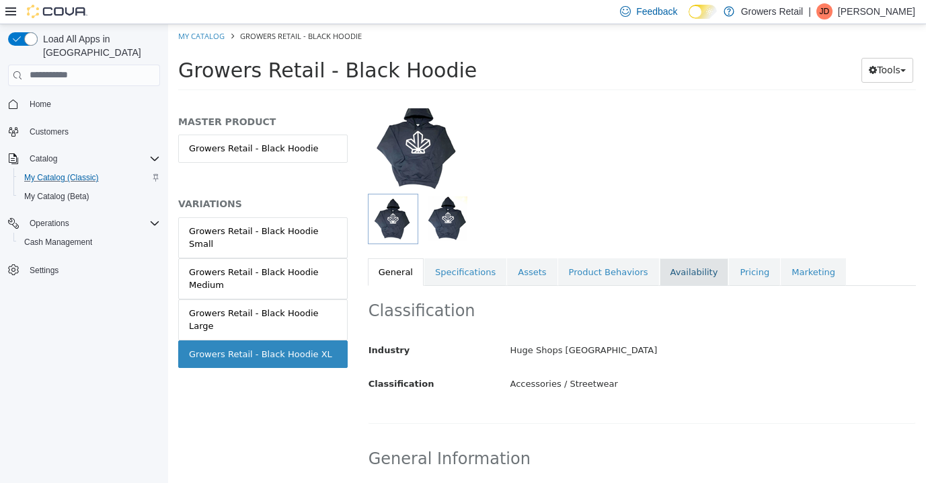
click at [660, 271] on link "Availability" at bounding box center [694, 272] width 69 height 28
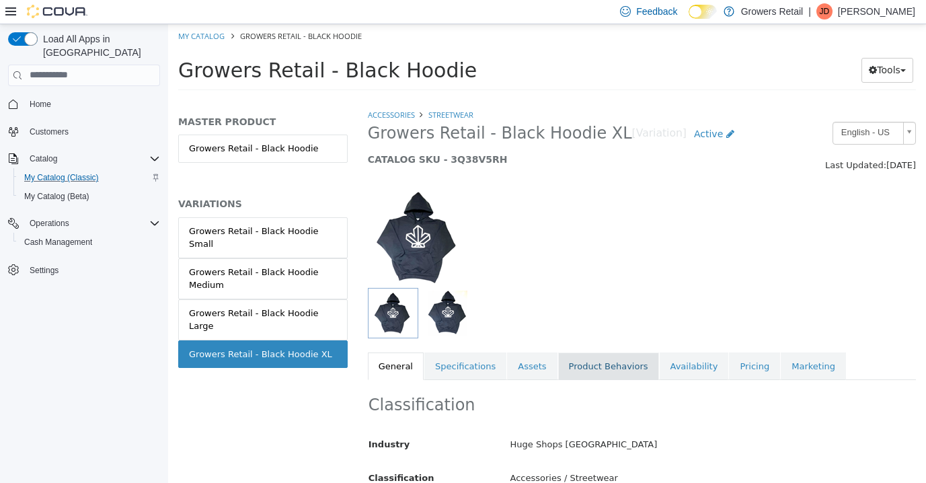
click at [578, 360] on link "Product Behaviors" at bounding box center [608, 366] width 101 height 28
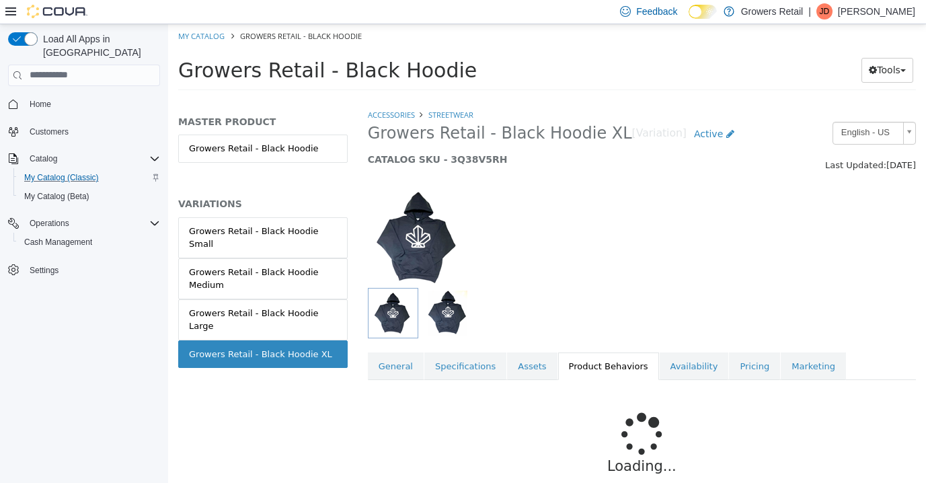
scroll to position [55, 0]
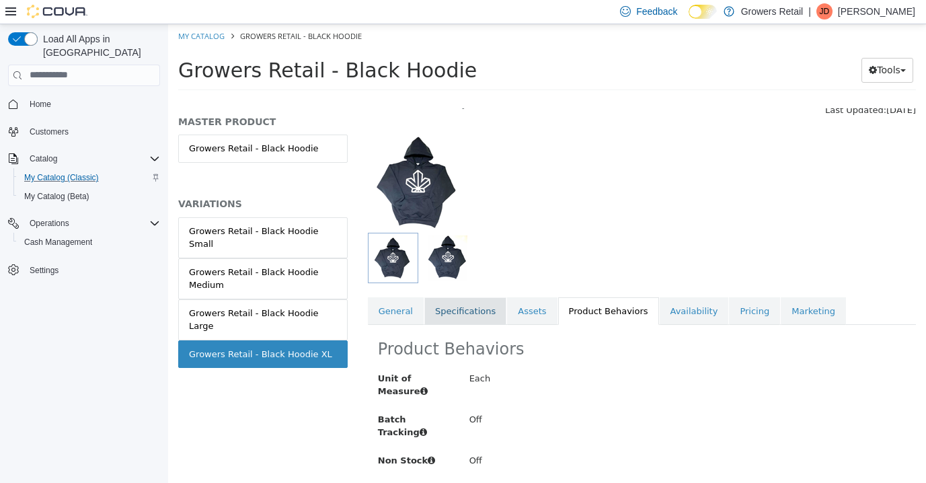
click at [496, 313] on link "Specifications" at bounding box center [465, 311] width 82 height 28
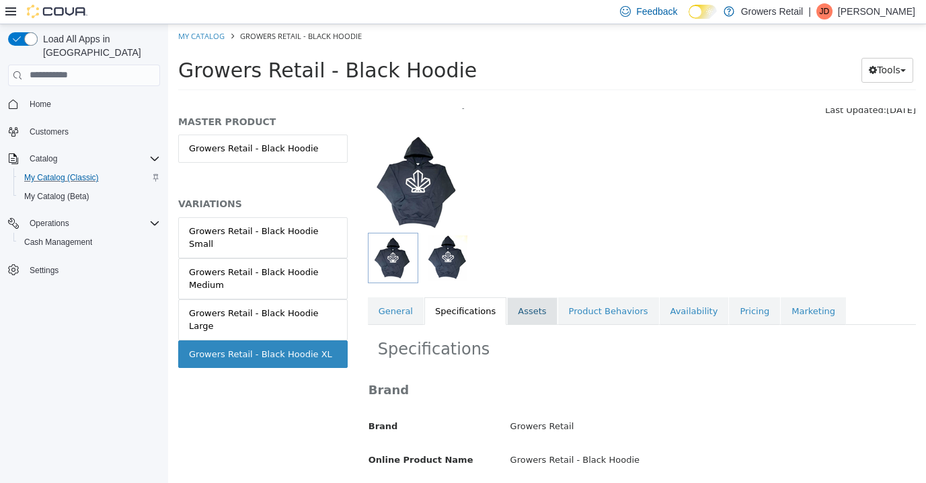
click at [543, 319] on link "Assets" at bounding box center [532, 311] width 50 height 28
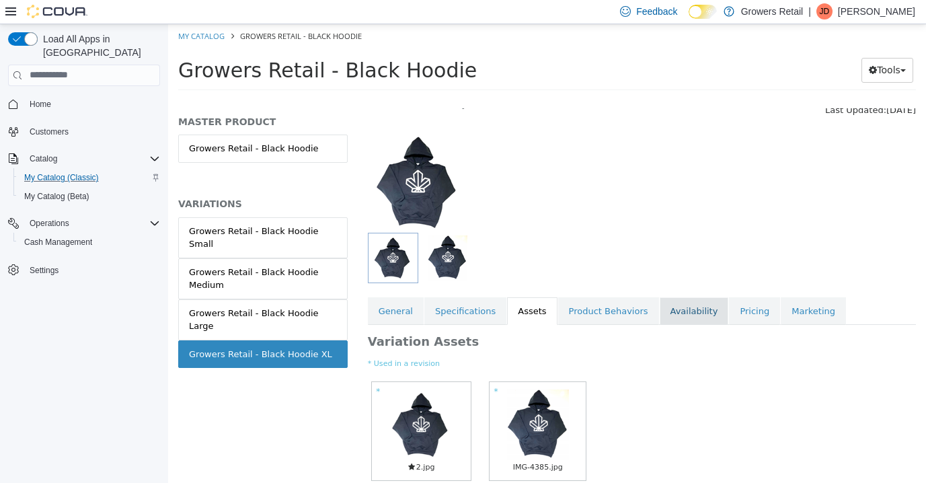
click at [676, 309] on link "Availability" at bounding box center [694, 311] width 69 height 28
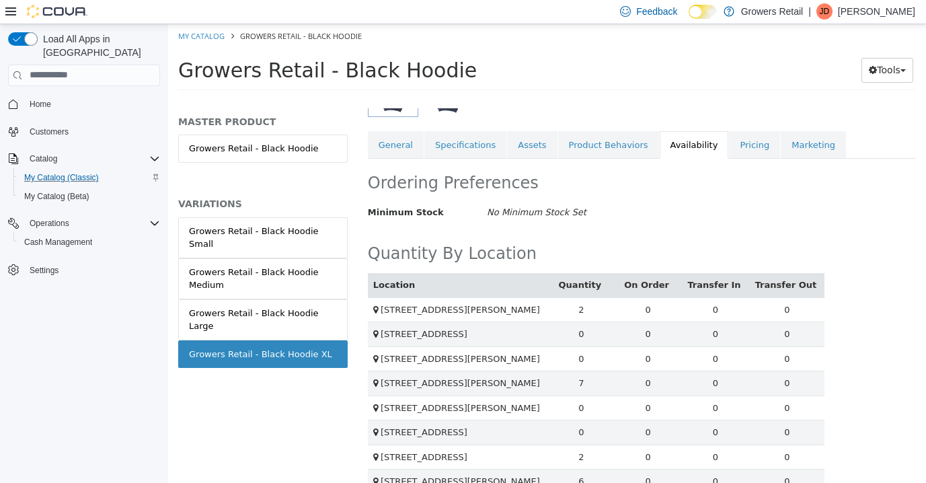
scroll to position [220, 0]
click at [755, 145] on link "Pricing" at bounding box center [754, 146] width 51 height 28
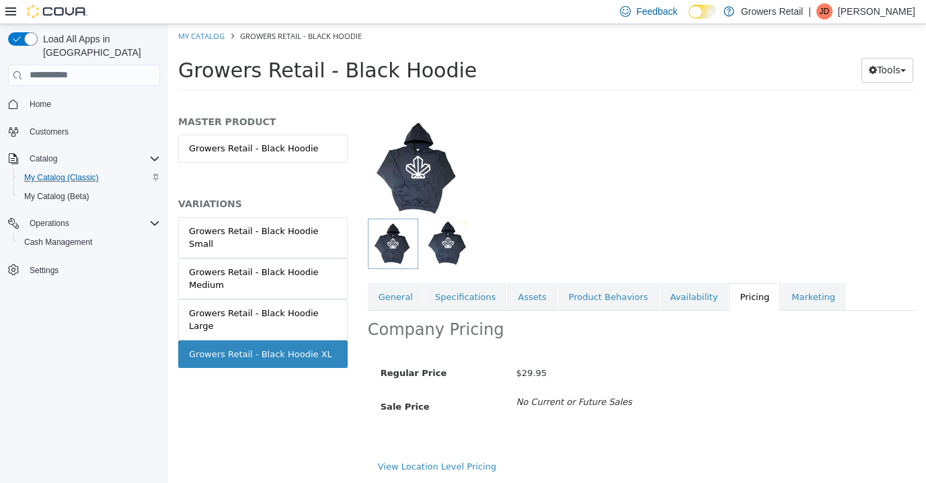
click at [755, 145] on div at bounding box center [642, 160] width 568 height 115
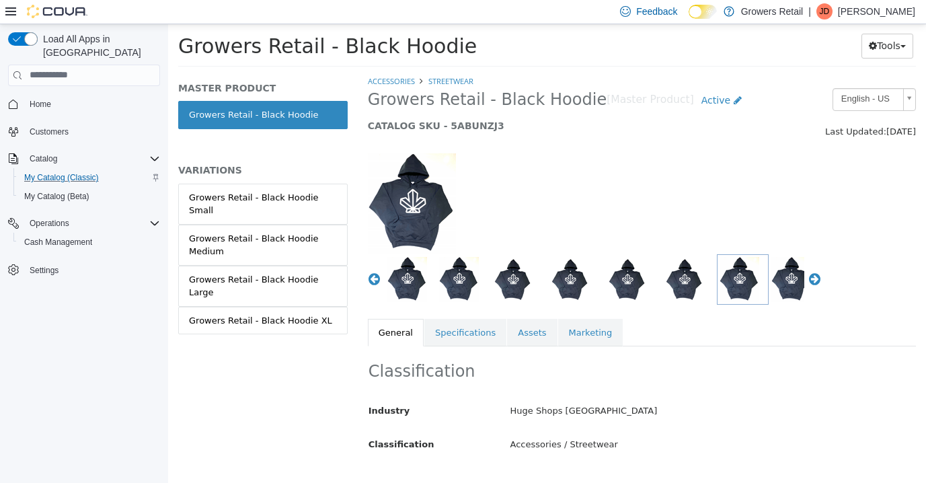
click at [459, 71] on div "Growers Retail - Black Hoodie Tools Clone Print Labels" at bounding box center [547, 49] width 758 height 51
click at [459, 75] on link "Streetwear" at bounding box center [450, 80] width 45 height 10
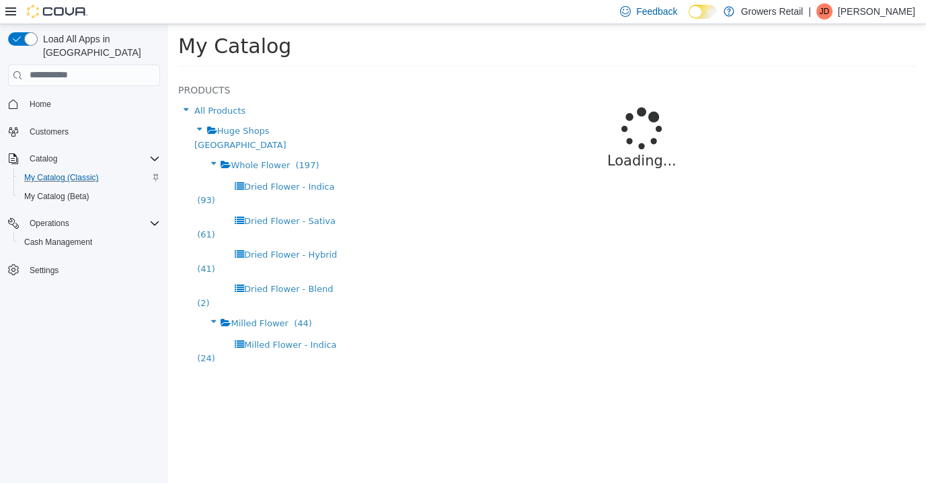
select select "**********"
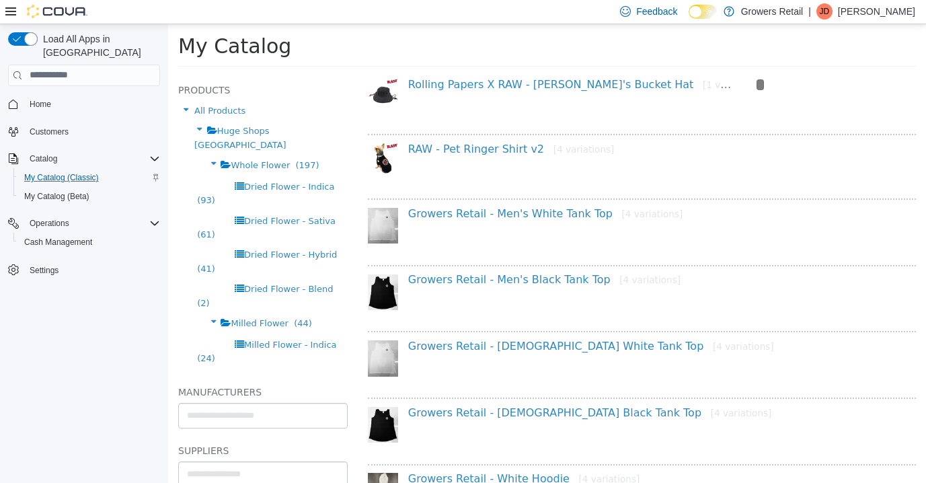
scroll to position [261, 0]
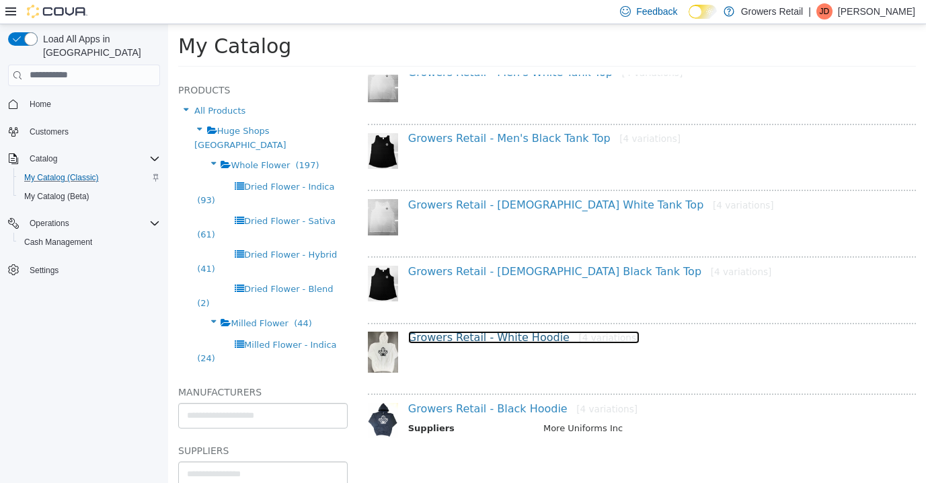
click at [508, 334] on link "Growers Retail - White Hoodie [4 variations]" at bounding box center [524, 336] width 232 height 13
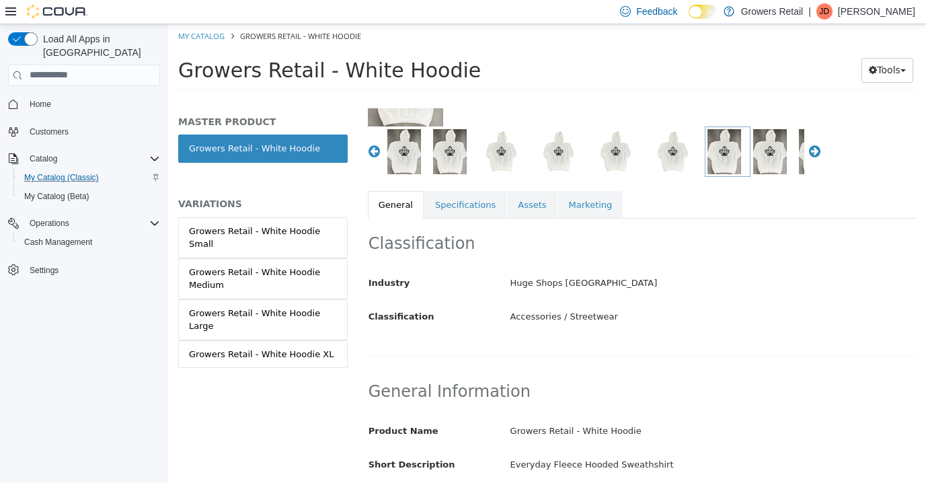
scroll to position [0, 1]
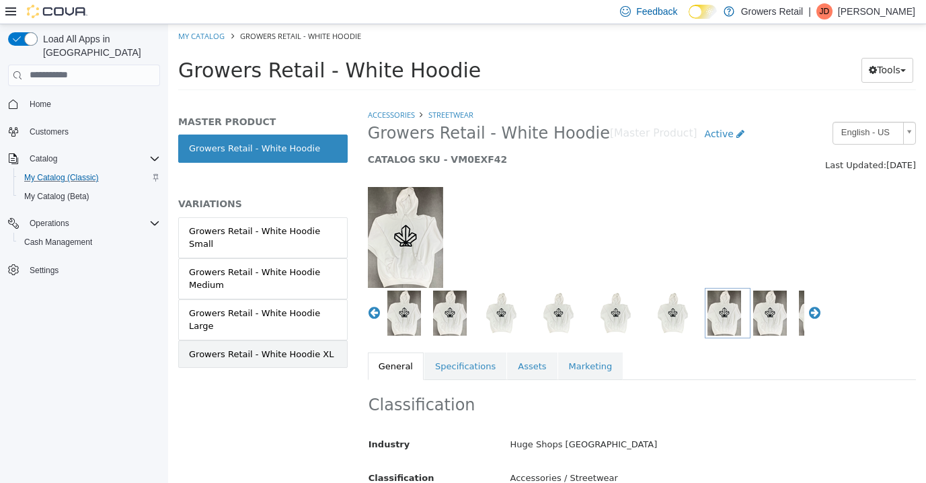
click at [296, 347] on div "Growers Retail - White Hoodie XL" at bounding box center [261, 353] width 145 height 13
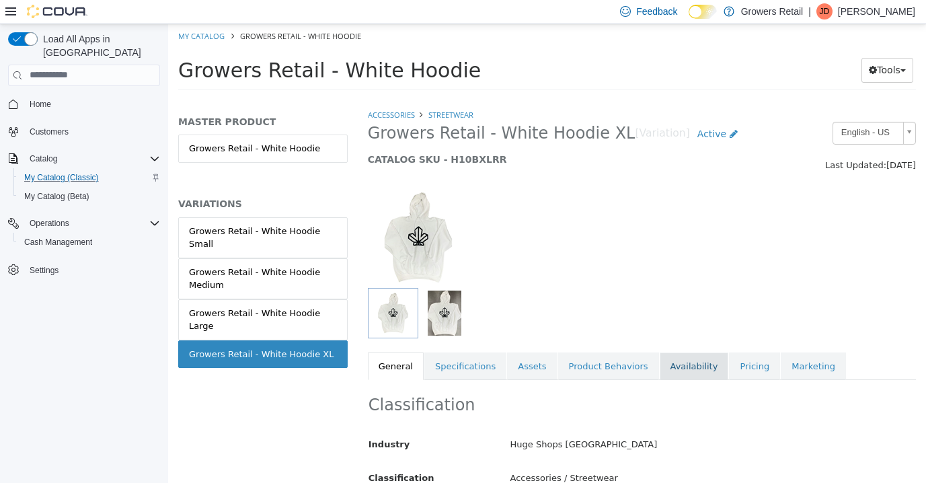
click at [682, 368] on link "Availability" at bounding box center [694, 366] width 69 height 28
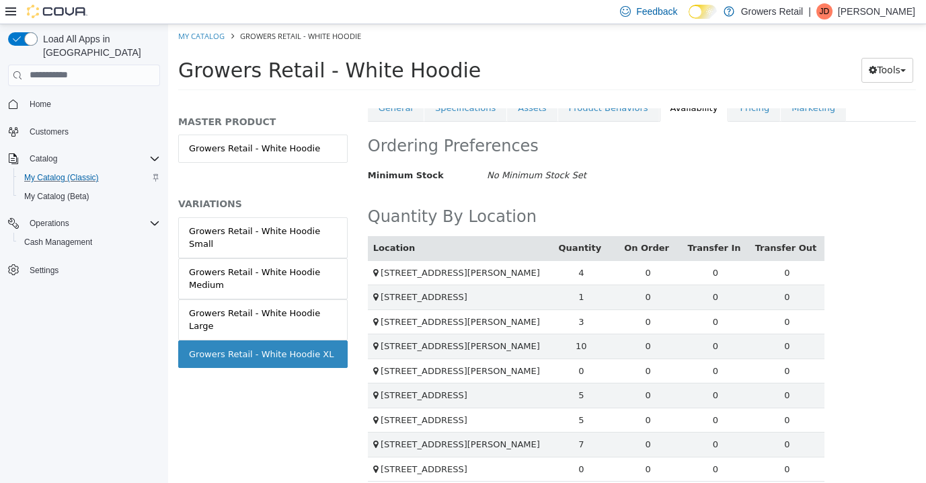
scroll to position [271, 1]
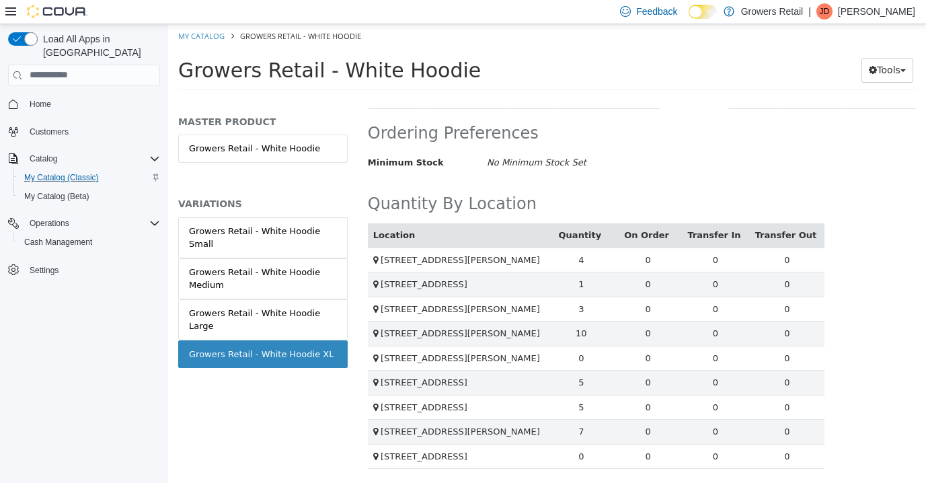
click at [681, 368] on td "0" at bounding box center [648, 357] width 67 height 25
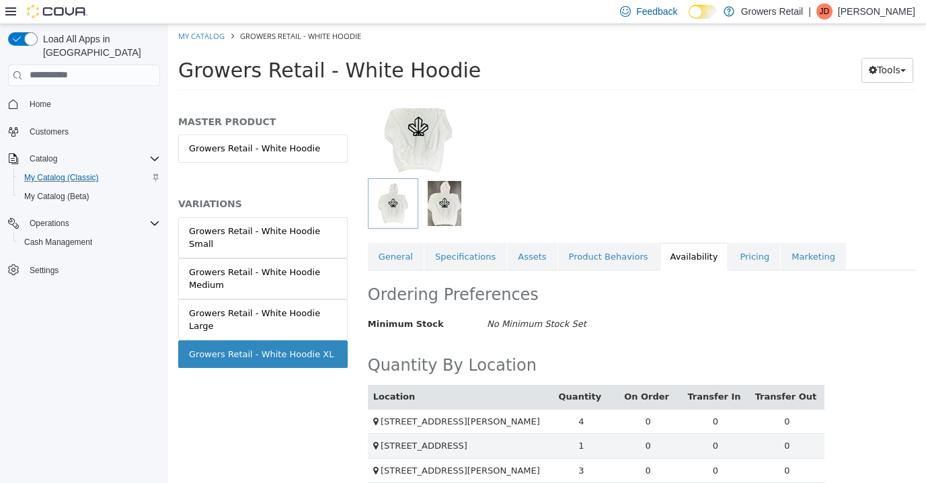
scroll to position [0, 1]
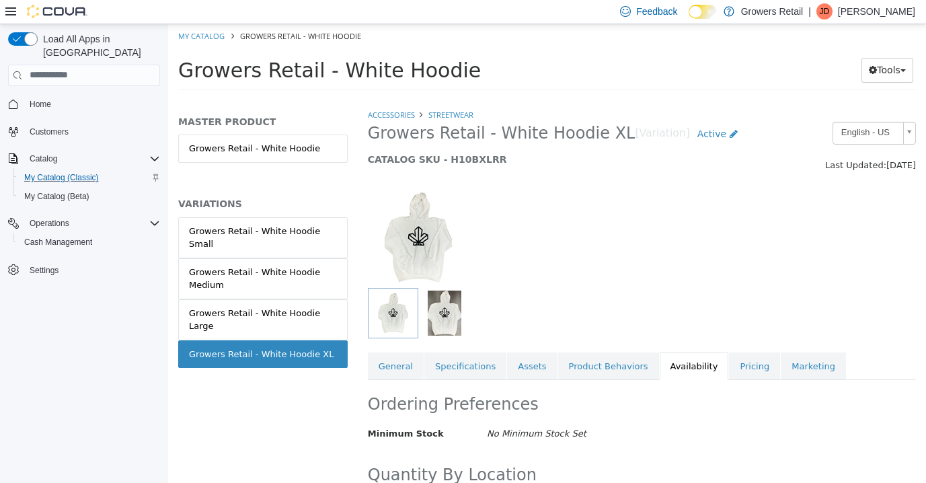
click at [445, 317] on img "button" at bounding box center [445, 312] width 34 height 45
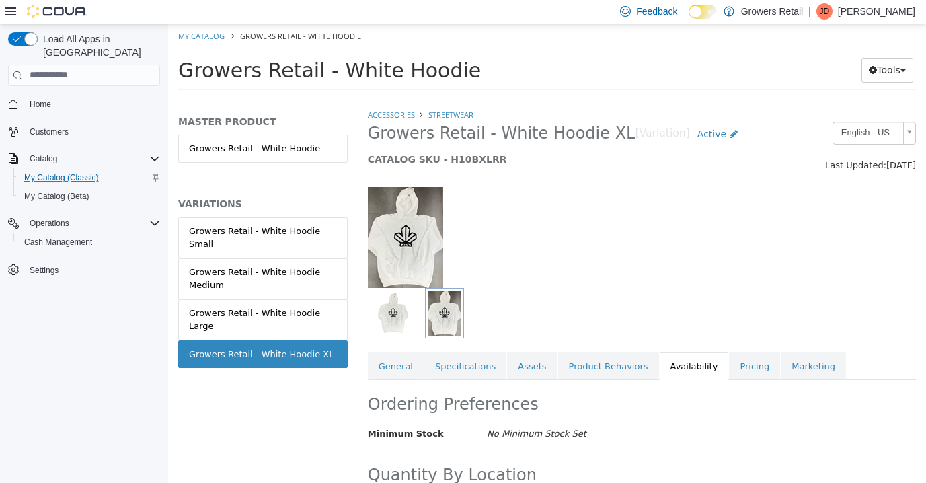
click at [408, 247] on img at bounding box center [405, 236] width 75 height 101
click at [404, 323] on img "button" at bounding box center [393, 312] width 45 height 45
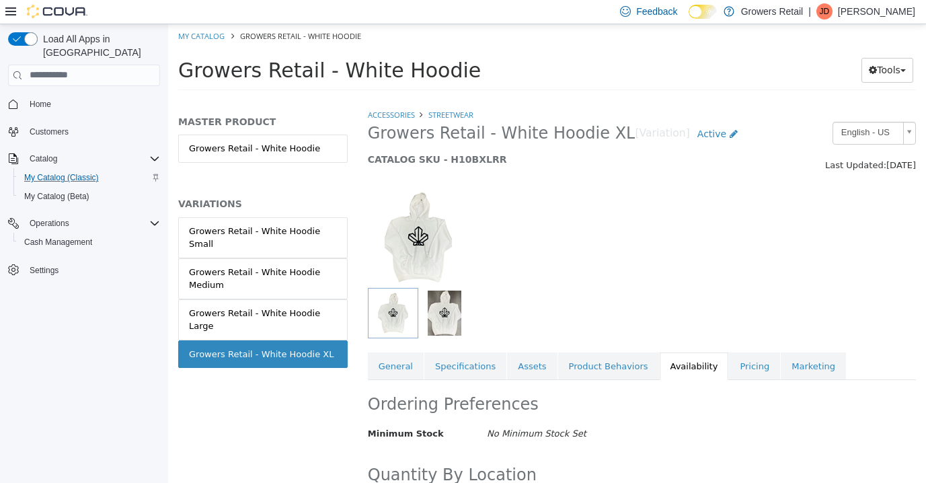
click at [404, 323] on img "button" at bounding box center [393, 312] width 45 height 45
click at [42, 99] on span "Home" at bounding box center [41, 104] width 22 height 11
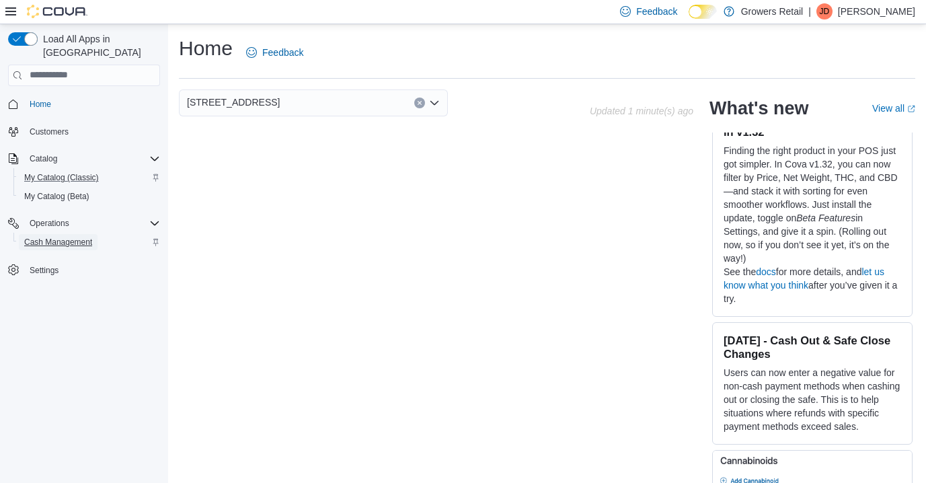
click at [61, 237] on span "Cash Management" at bounding box center [58, 242] width 68 height 11
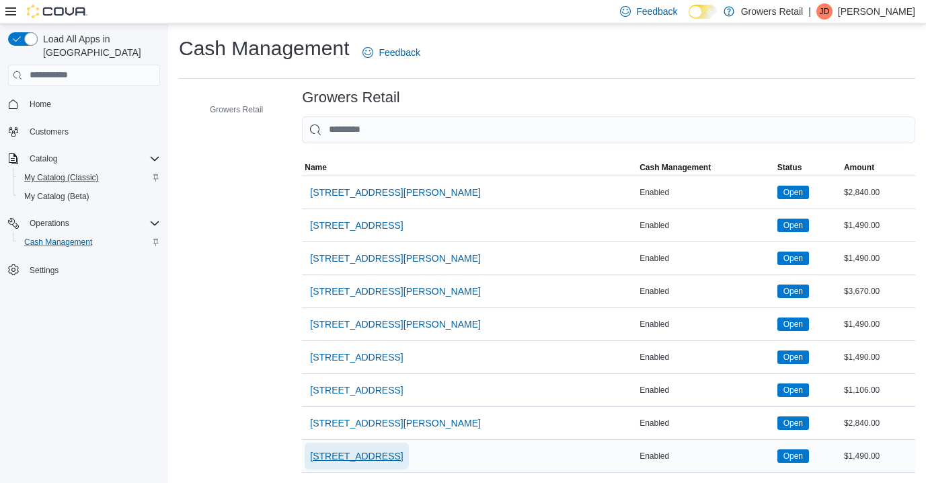
click at [371, 453] on span "[STREET_ADDRESS]" at bounding box center [356, 455] width 93 height 13
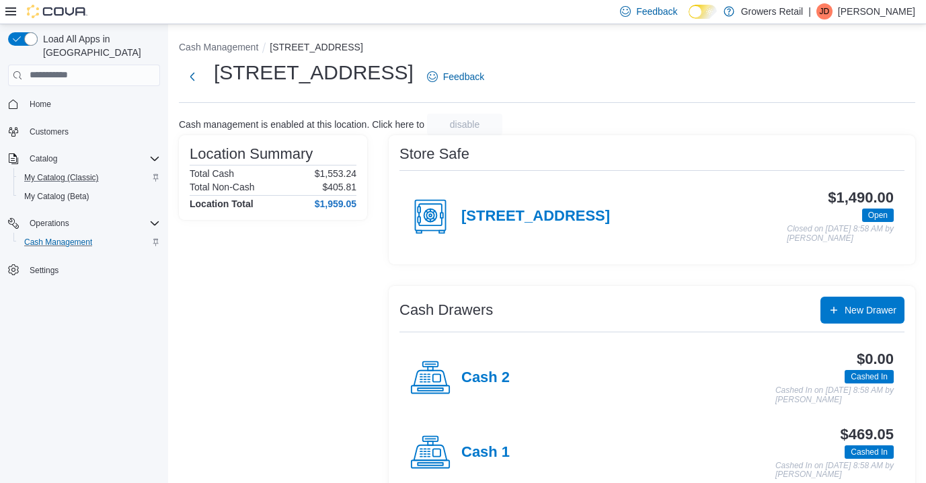
scroll to position [29, 0]
